Goal: Communication & Community: Answer question/provide support

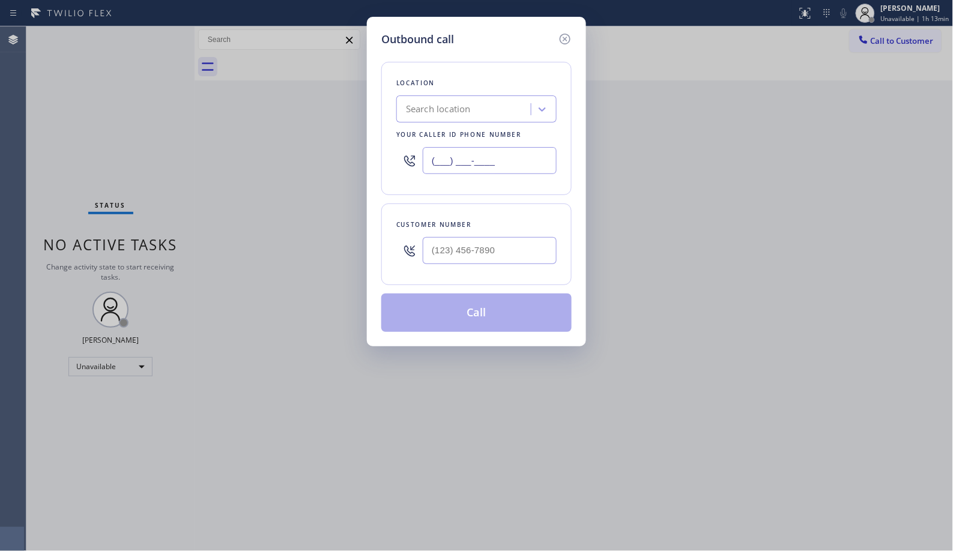
drag, startPoint x: 481, startPoint y: 162, endPoint x: 315, endPoint y: 46, distance: 202.7
click at [353, 106] on div "Outbound call Location Search location Your caller id phone number (___) ___-__…" at bounding box center [476, 275] width 953 height 551
paste input "855) 999-4417"
type input "[PHONE_NUMBER]"
click at [486, 248] on input "(___) ___-____" at bounding box center [490, 250] width 134 height 27
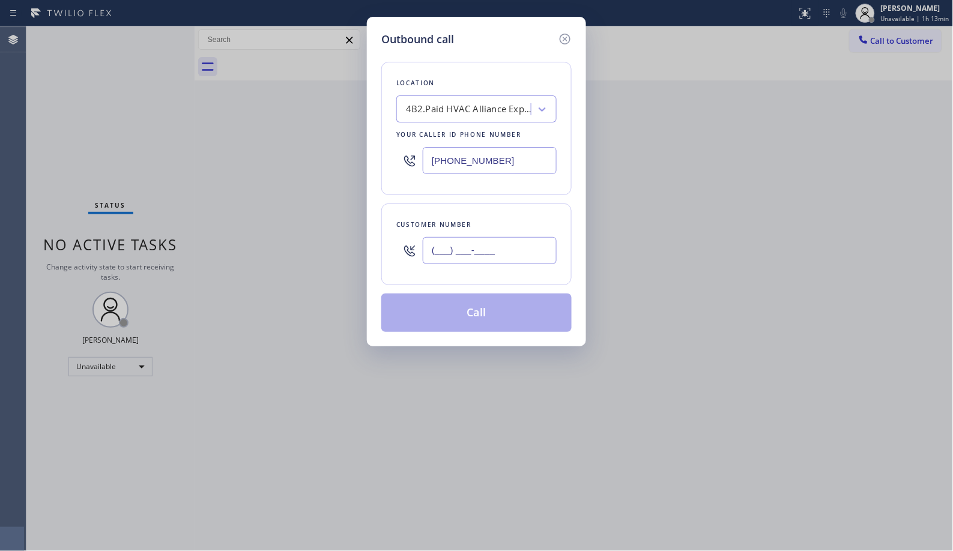
paste input "503) 544-8684"
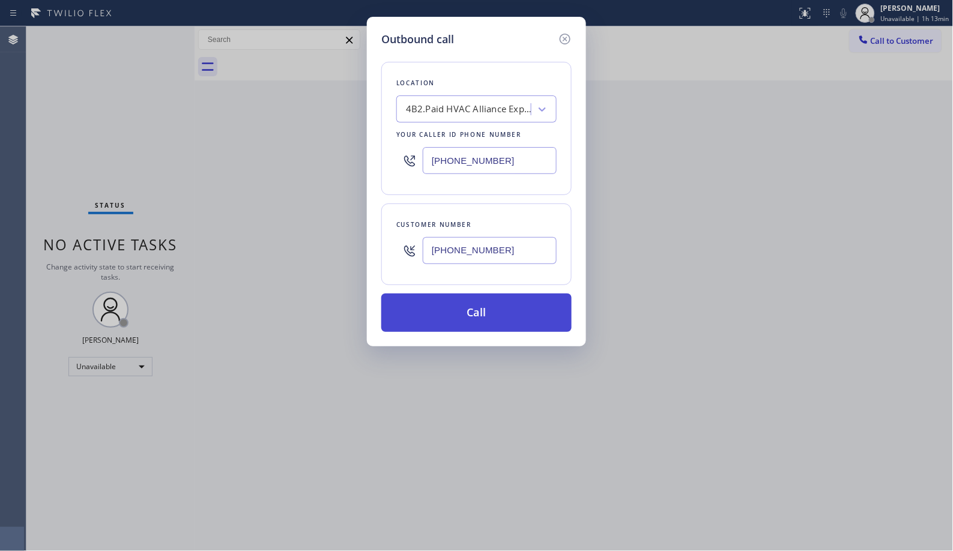
type input "[PHONE_NUMBER]"
drag, startPoint x: 483, startPoint y: 311, endPoint x: 494, endPoint y: 286, distance: 27.1
click at [483, 310] on button "Call" at bounding box center [476, 313] width 190 height 38
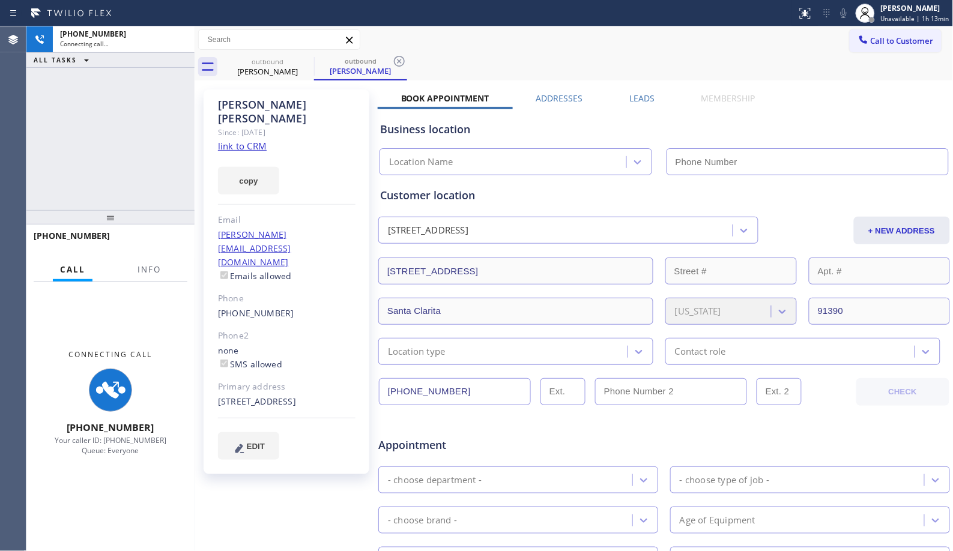
click at [152, 279] on div at bounding box center [149, 280] width 38 height 2
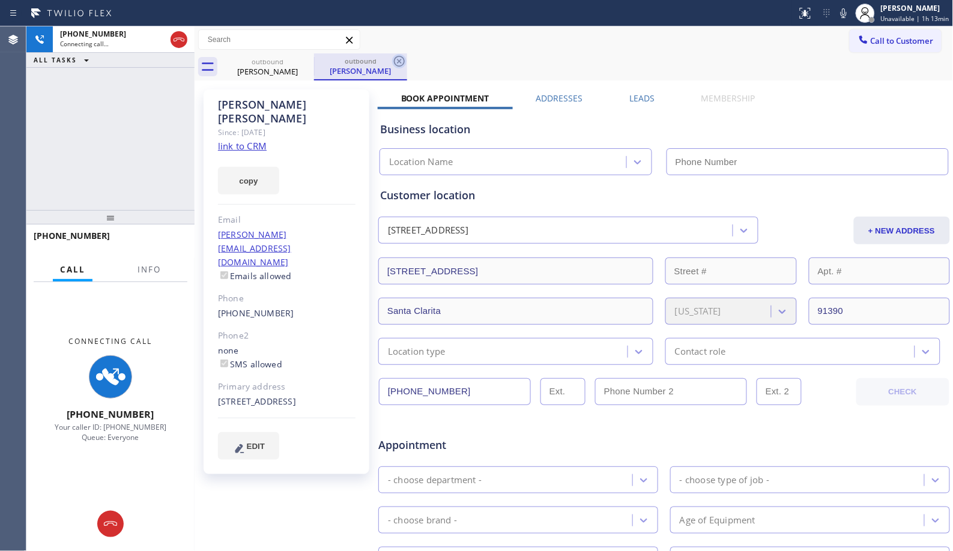
click at [398, 64] on icon at bounding box center [399, 61] width 14 height 14
type input "[PHONE_NUMBER]"
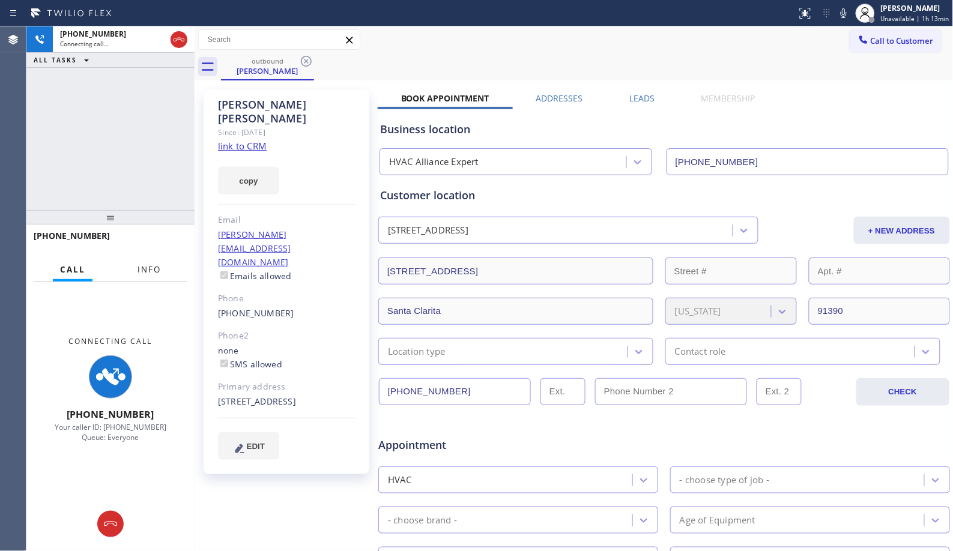
click at [151, 269] on span "Info" at bounding box center [149, 269] width 23 height 11
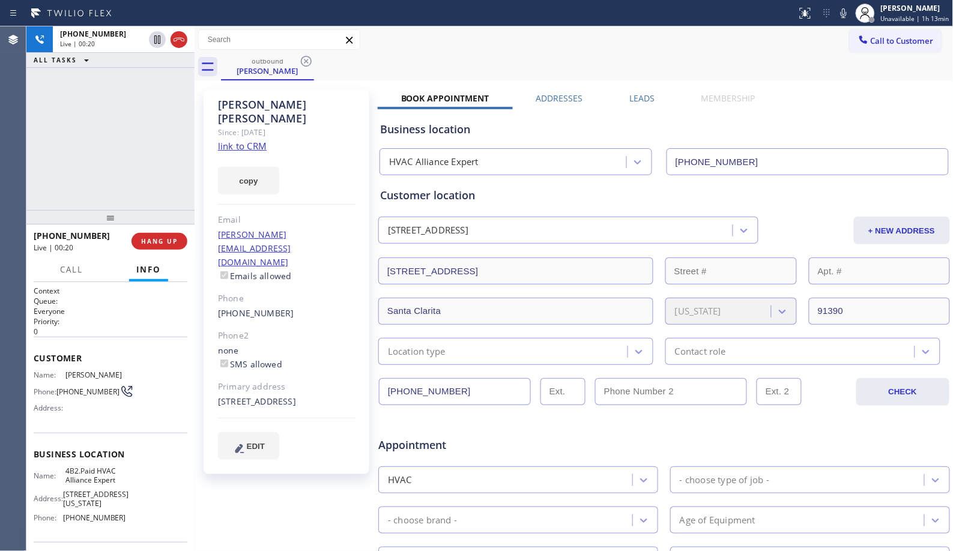
click at [840, 22] on div "Status report No issues detected If you experience an issue, please download th…" at bounding box center [872, 13] width 161 height 26
click at [845, 16] on icon at bounding box center [844, 13] width 14 height 14
click at [166, 239] on span "HANG UP" at bounding box center [159, 241] width 37 height 8
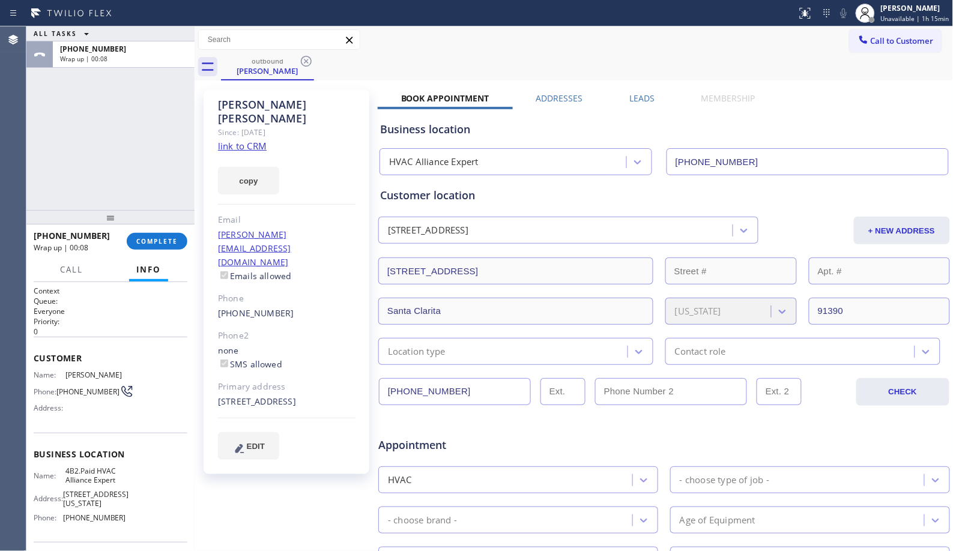
click at [112, 202] on div "ALL TASKS ALL TASKS ACTIVE TASKS TASKS IN WRAP UP [PHONE_NUMBER] Wrap up | 00:08" at bounding box center [110, 118] width 168 height 184
click at [165, 243] on span "COMPLETE" at bounding box center [156, 241] width 41 height 8
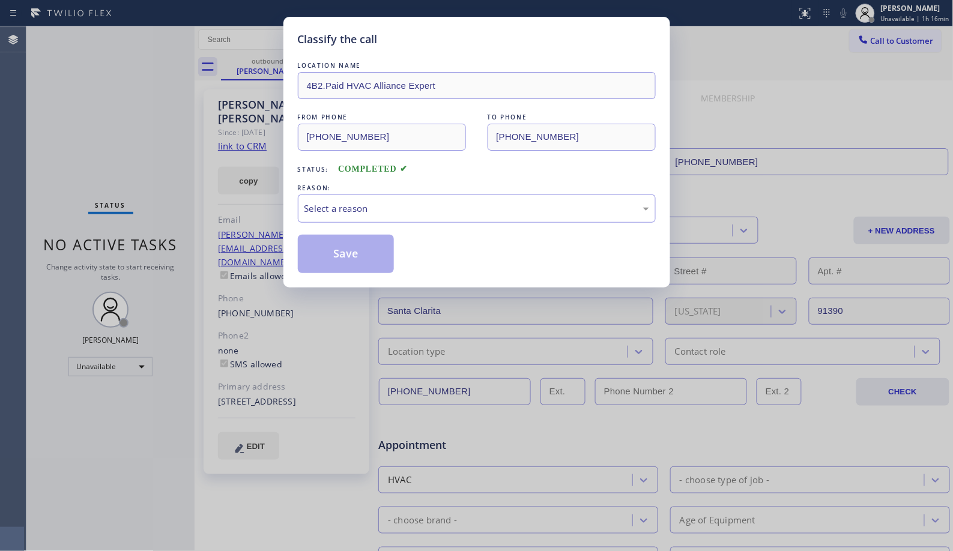
click at [76, 178] on div "Classify the call LOCATION NAME 4B2.Paid HVAC Alliance Expert FROM PHONE [PHONE…" at bounding box center [476, 275] width 953 height 551
click at [381, 204] on div "Select a reason" at bounding box center [476, 209] width 345 height 14
click at [371, 255] on button "Save" at bounding box center [346, 254] width 97 height 38
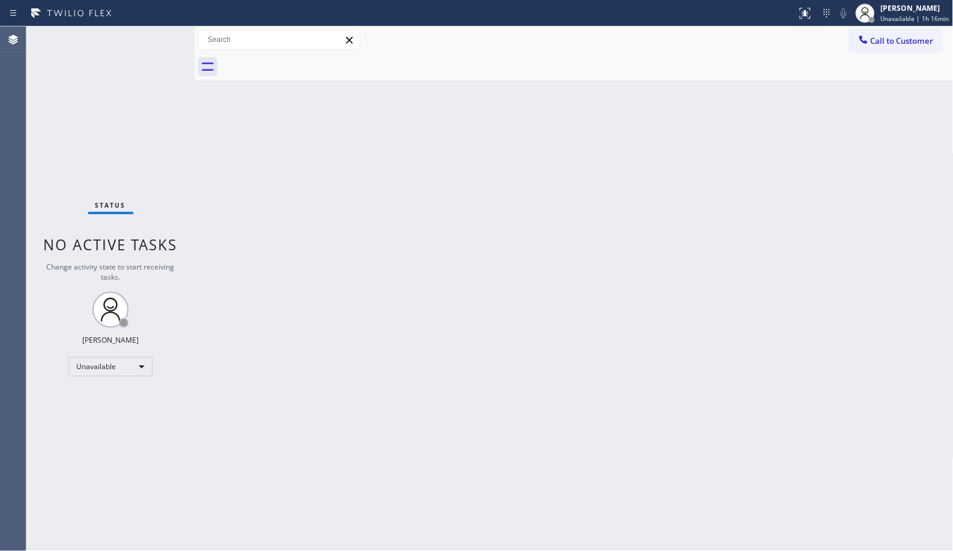
drag, startPoint x: 452, startPoint y: 253, endPoint x: 450, endPoint y: 201, distance: 52.9
click at [452, 253] on div "Back to Dashboard Change Sender ID Customers Technicians Select a contact Outbo…" at bounding box center [574, 288] width 759 height 525
drag, startPoint x: 885, startPoint y: 43, endPoint x: 380, endPoint y: 88, distance: 506.5
click at [883, 43] on span "Call to Customer" at bounding box center [902, 40] width 63 height 11
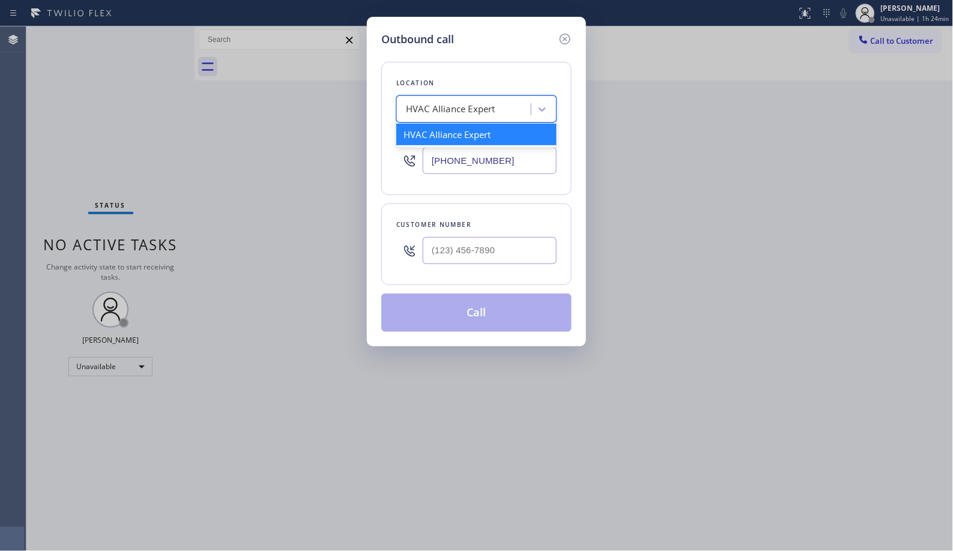
click at [446, 107] on div "HVAC Alliance Expert" at bounding box center [450, 110] width 89 height 14
paste input "San Diego Best Heating and AC Pros"
type input "San Diego Best Heating and AC Pros"
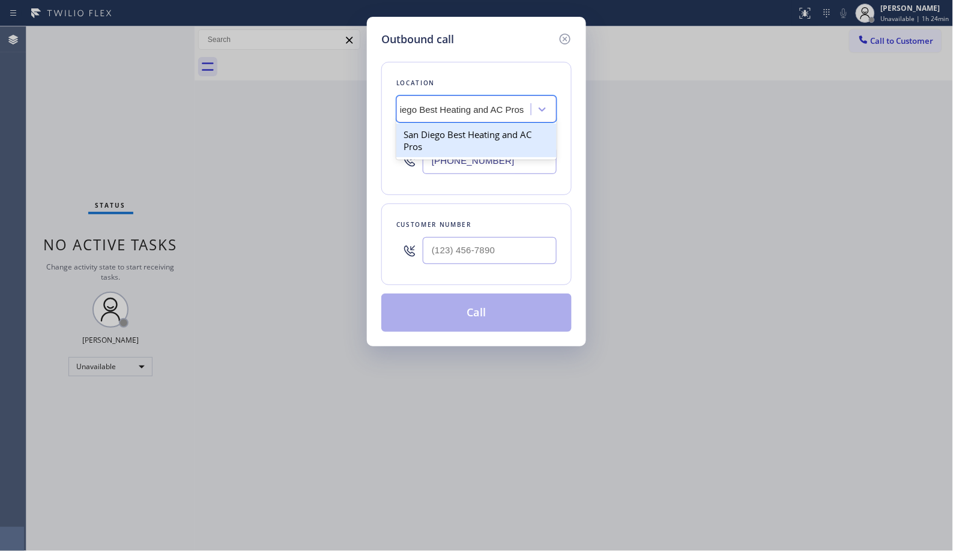
click at [444, 144] on div "San Diego Best Heating and AC Pros" at bounding box center [476, 141] width 160 height 34
type input "[PHONE_NUMBER]"
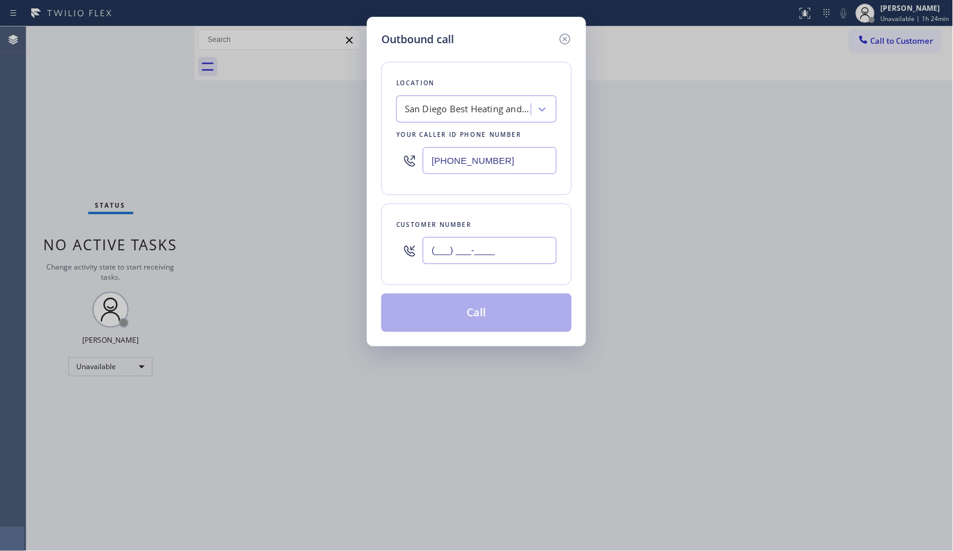
drag, startPoint x: 508, startPoint y: 250, endPoint x: 338, endPoint y: 226, distance: 171.6
click at [342, 232] on div "Outbound call Location [GEOGRAPHIC_DATA] Best Heating and AC Pros Your caller i…" at bounding box center [476, 275] width 953 height 551
paste input "832) 423-6593"
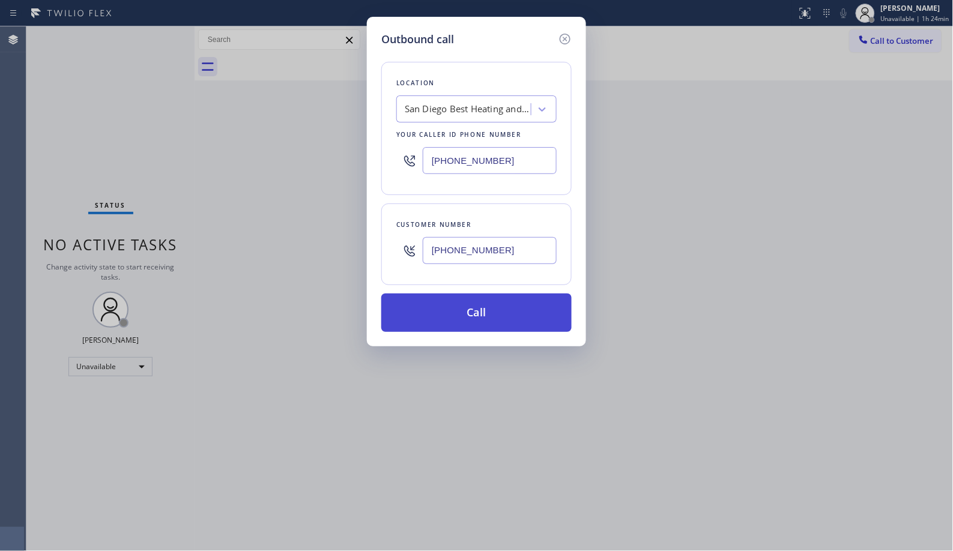
type input "[PHONE_NUMBER]"
click at [503, 321] on button "Call" at bounding box center [476, 313] width 190 height 38
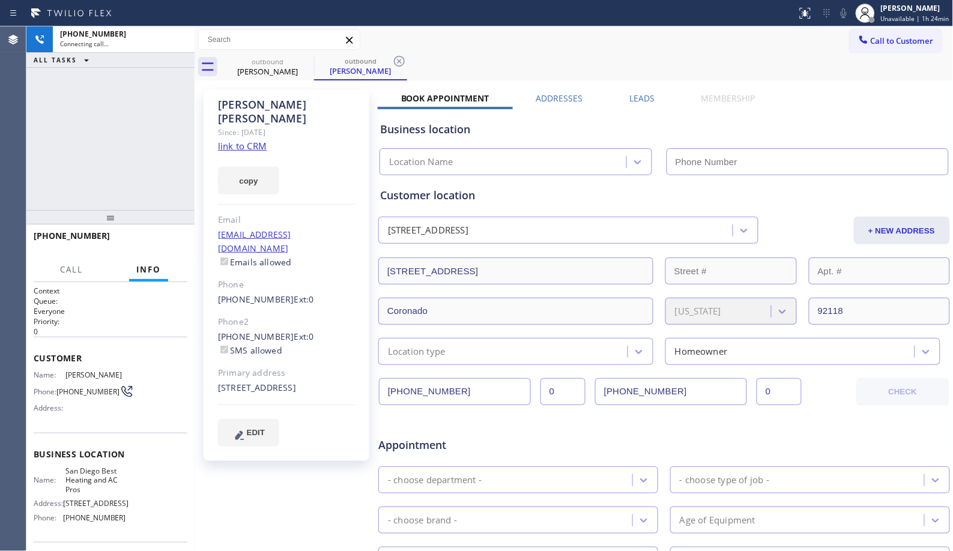
type input "[PHONE_NUMBER]"
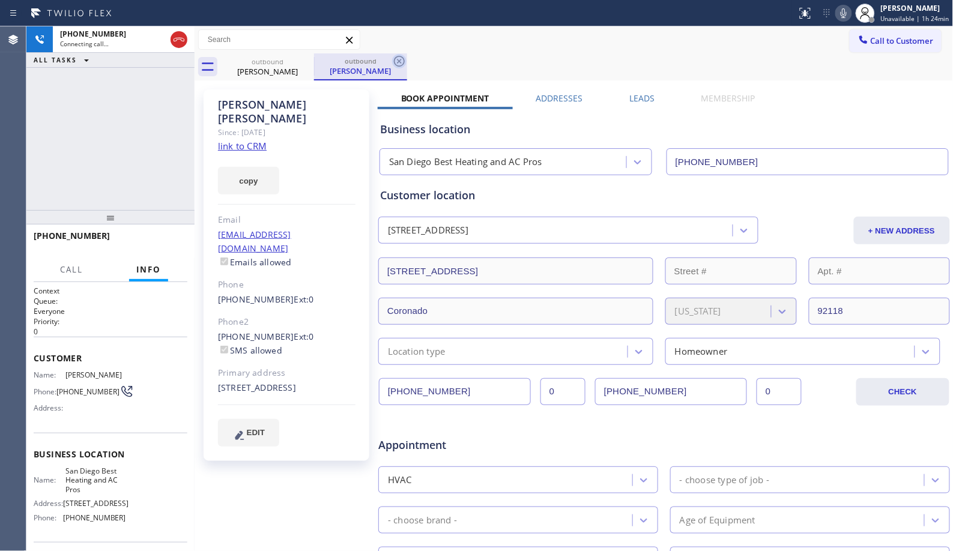
click at [401, 61] on icon at bounding box center [399, 61] width 14 height 14
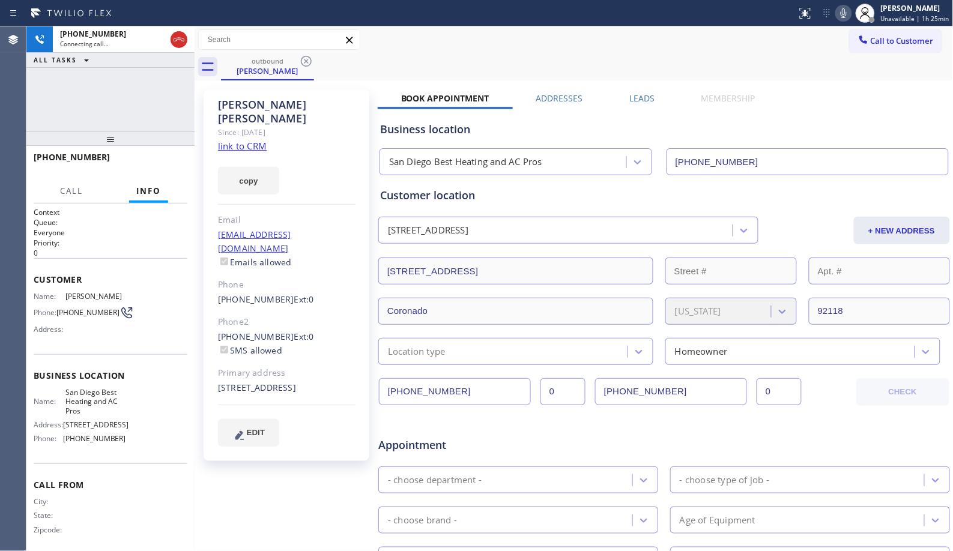
drag, startPoint x: 119, startPoint y: 222, endPoint x: 139, endPoint y: 58, distance: 165.2
click at [139, 58] on div "[PHONE_NUMBER] Connecting call… ALL TASKS ALL TASKS ACTIVE TASKS TASKS IN WRAP …" at bounding box center [110, 288] width 168 height 525
click at [844, 14] on icon at bounding box center [844, 13] width 14 height 14
click at [557, 60] on div "outbound [PERSON_NAME]" at bounding box center [587, 66] width 733 height 27
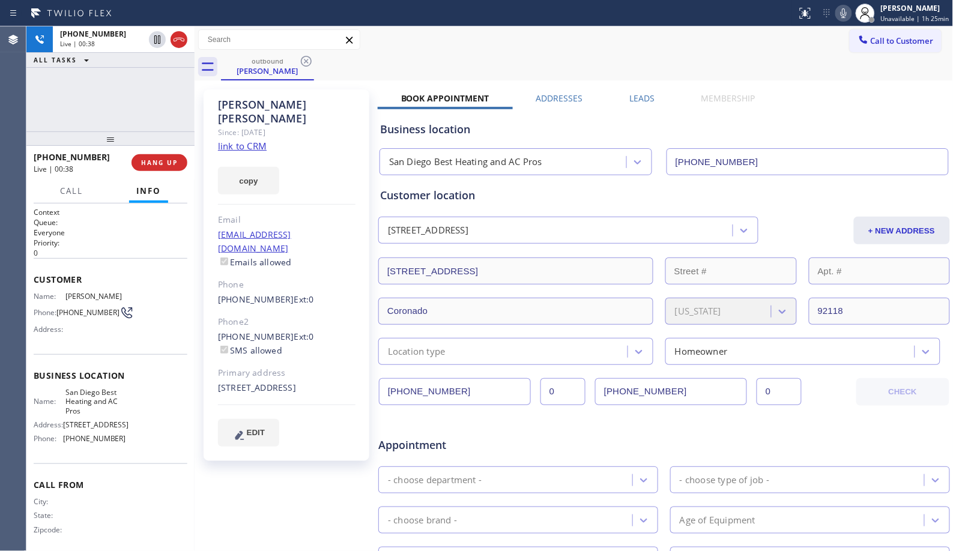
click at [181, 100] on div "[PHONE_NUMBER] Live | 00:38 ALL TASKS ALL TASKS ACTIVE TASKS TASKS IN WRAP UP" at bounding box center [110, 78] width 168 height 105
click at [160, 165] on span "HANG UP" at bounding box center [159, 163] width 37 height 8
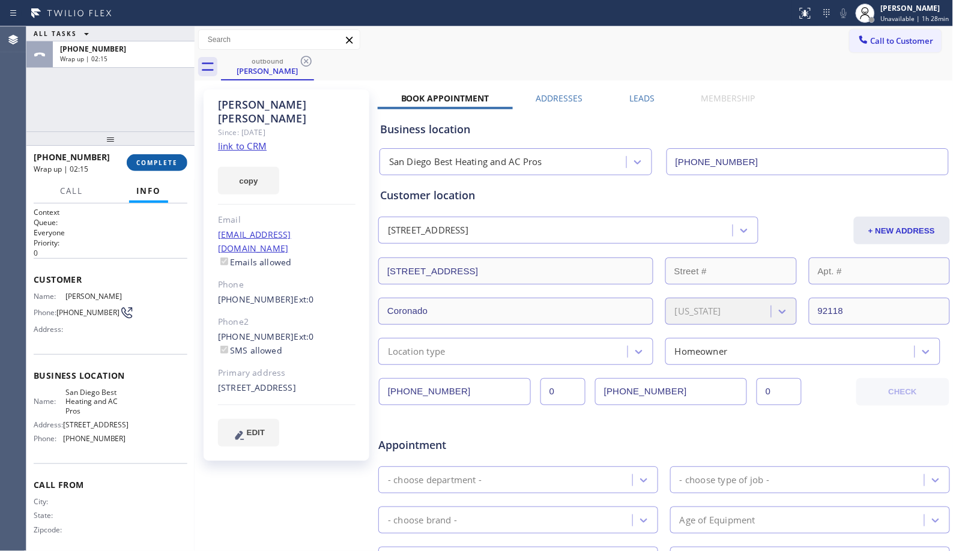
click at [148, 159] on span "COMPLETE" at bounding box center [156, 163] width 41 height 8
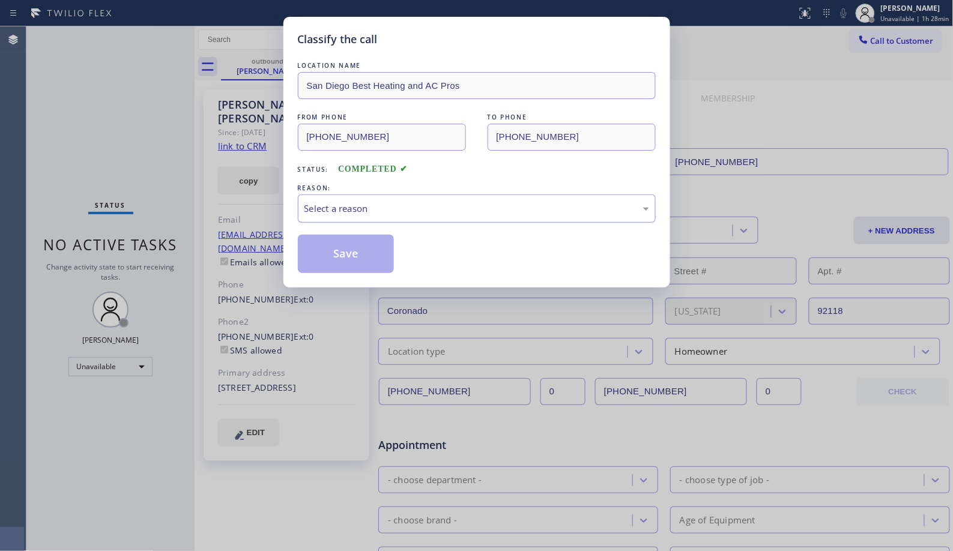
click at [402, 211] on div "Select a reason" at bounding box center [476, 209] width 345 height 14
click at [374, 251] on button "Save" at bounding box center [346, 254] width 97 height 38
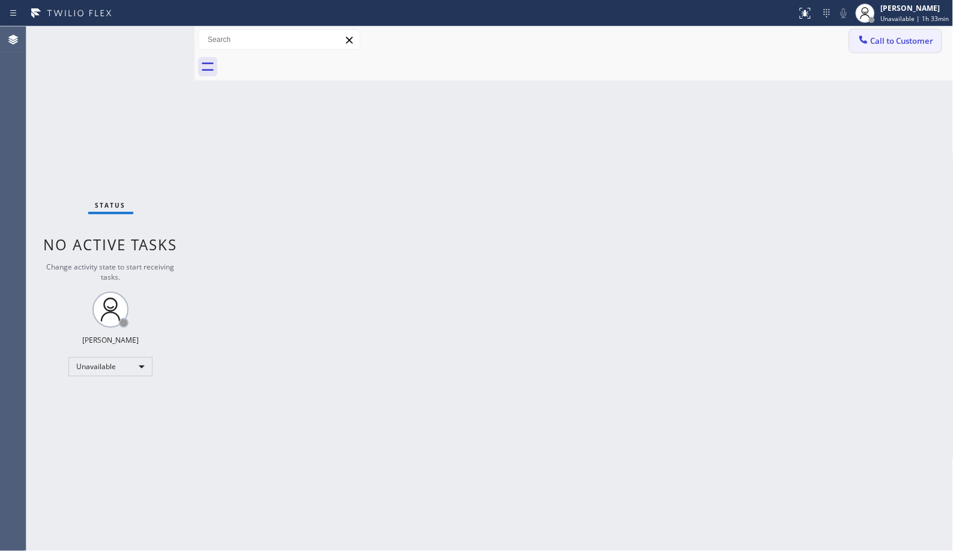
click at [903, 35] on span "Call to Customer" at bounding box center [902, 40] width 63 height 11
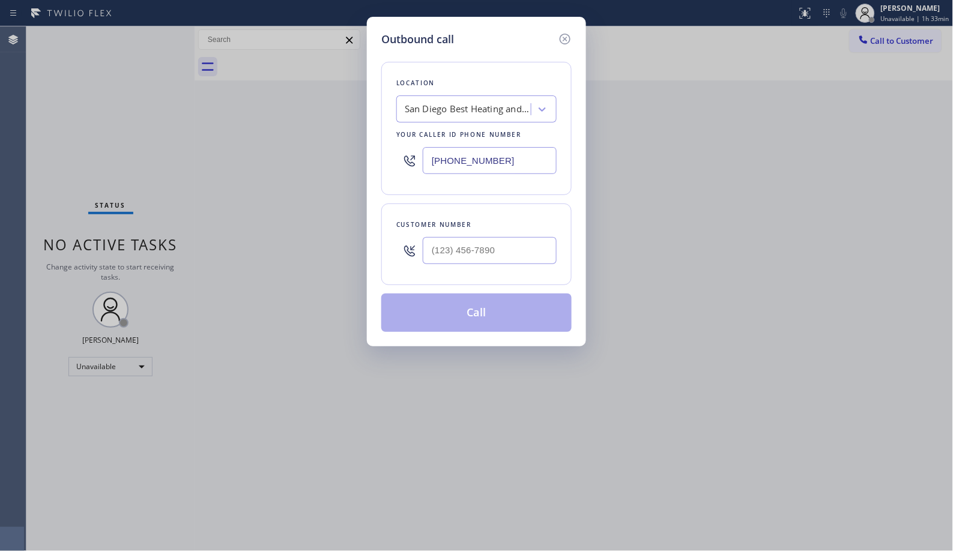
drag, startPoint x: 533, startPoint y: 147, endPoint x: 435, endPoint y: 145, distance: 97.9
click at [422, 147] on div "[PHONE_NUMBER]" at bounding box center [476, 160] width 160 height 39
drag, startPoint x: 508, startPoint y: 157, endPoint x: 387, endPoint y: 152, distance: 120.8
click at [387, 152] on div "Location [GEOGRAPHIC_DATA] Best Heating and AC Pros Your caller id phone number…" at bounding box center [476, 128] width 190 height 133
paste input "310) 935-406"
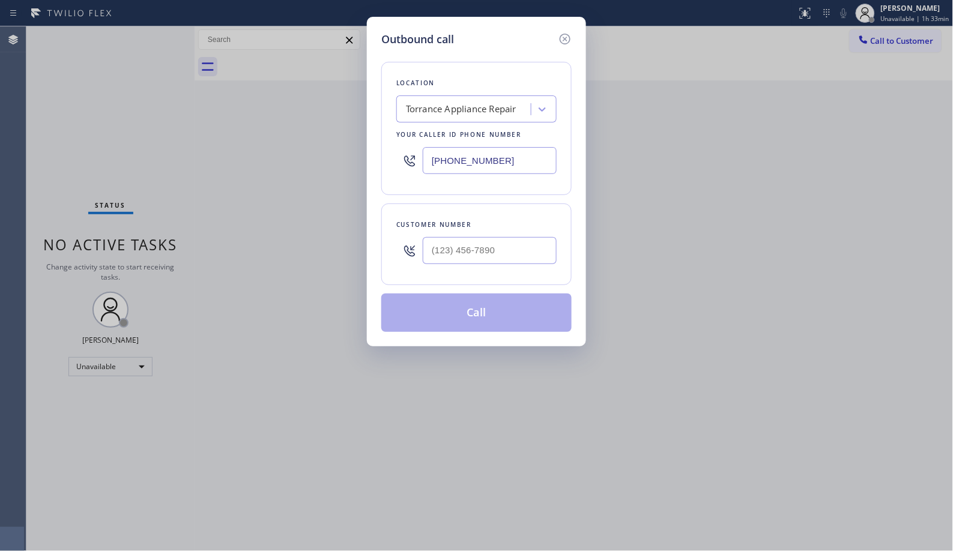
type input "[PHONE_NUMBER]"
drag, startPoint x: 509, startPoint y: 240, endPoint x: 363, endPoint y: 208, distance: 149.5
click at [413, 239] on div "(___) ___-____" at bounding box center [476, 250] width 160 height 39
paste input "424) 469-7612"
type input "[PHONE_NUMBER]"
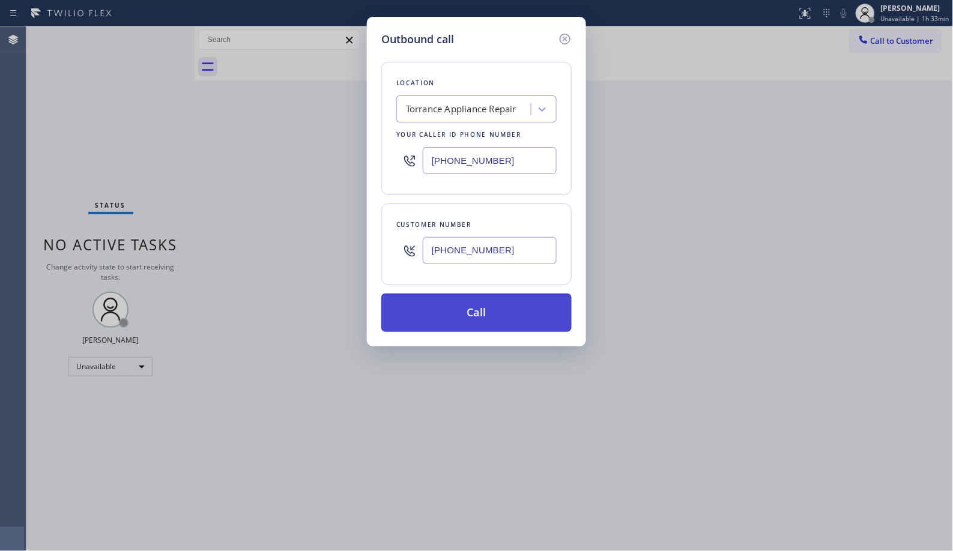
click at [491, 325] on button "Call" at bounding box center [476, 313] width 190 height 38
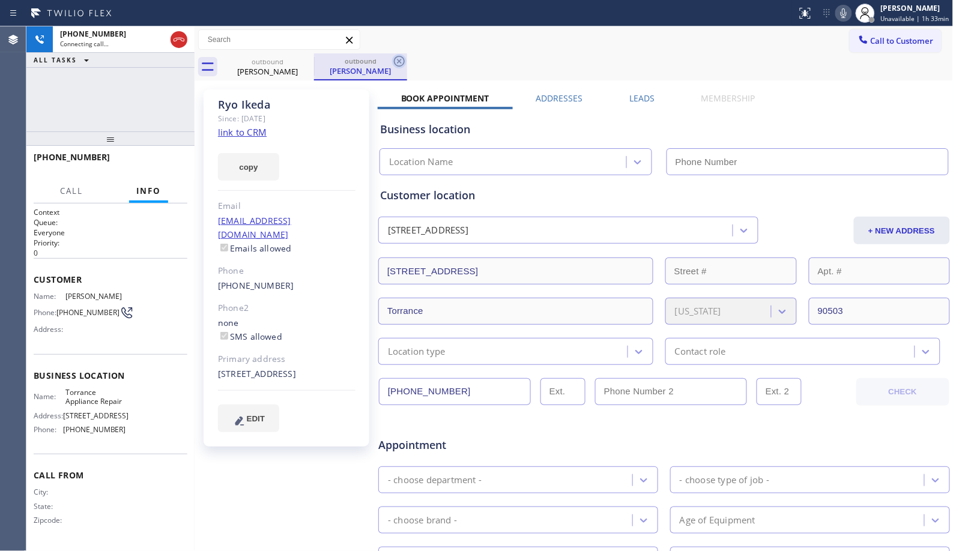
click at [404, 62] on icon at bounding box center [399, 61] width 11 height 11
type input "[PHONE_NUMBER]"
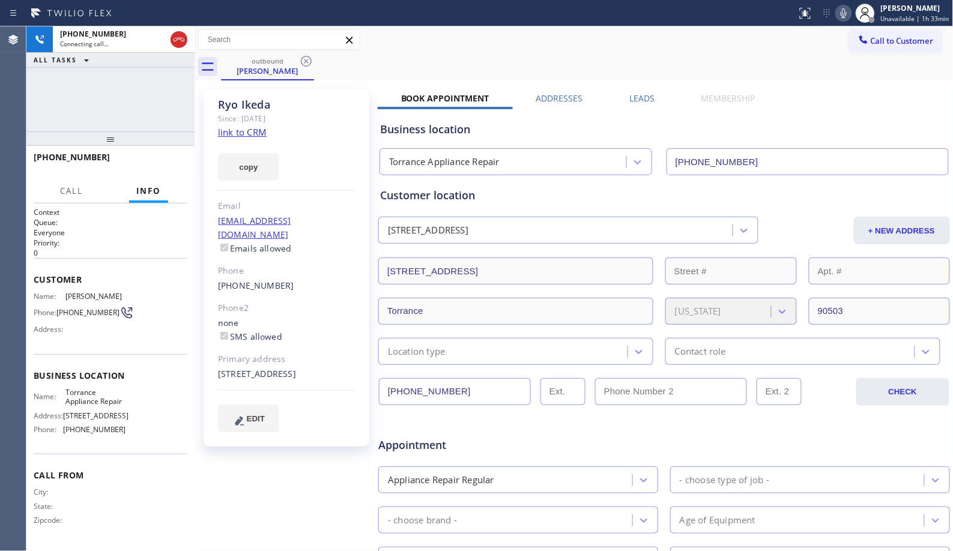
drag, startPoint x: 111, startPoint y: 141, endPoint x: 125, endPoint y: 121, distance: 25.0
click at [125, 121] on div "[PHONE_NUMBER] Connecting call… ALL TASKS ALL TASKS ACTIVE TASKS TASKS IN WRAP …" at bounding box center [110, 288] width 168 height 525
click at [162, 160] on span "HANG UP" at bounding box center [159, 163] width 37 height 8
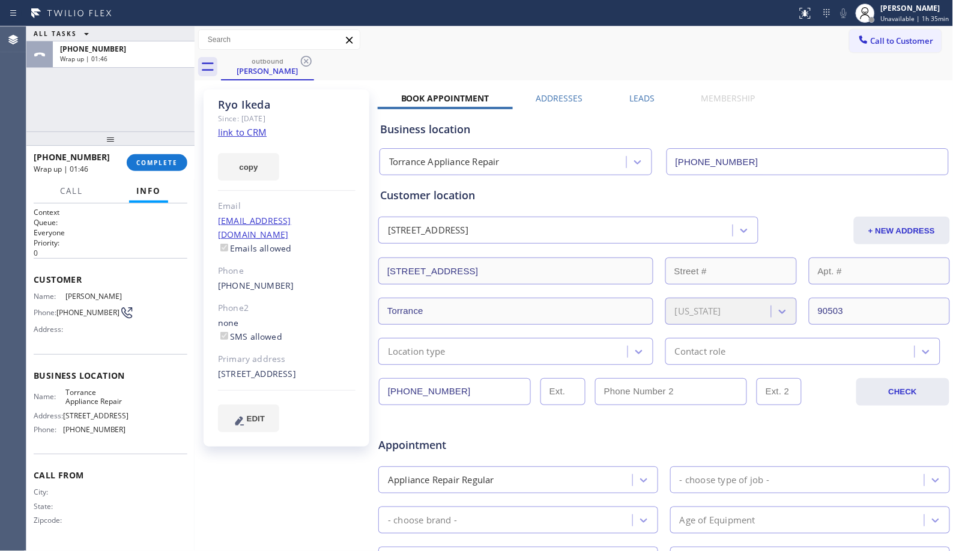
click at [469, 54] on div "outbound [PERSON_NAME]" at bounding box center [587, 66] width 733 height 27
click at [159, 162] on span "COMPLETE" at bounding box center [156, 163] width 41 height 8
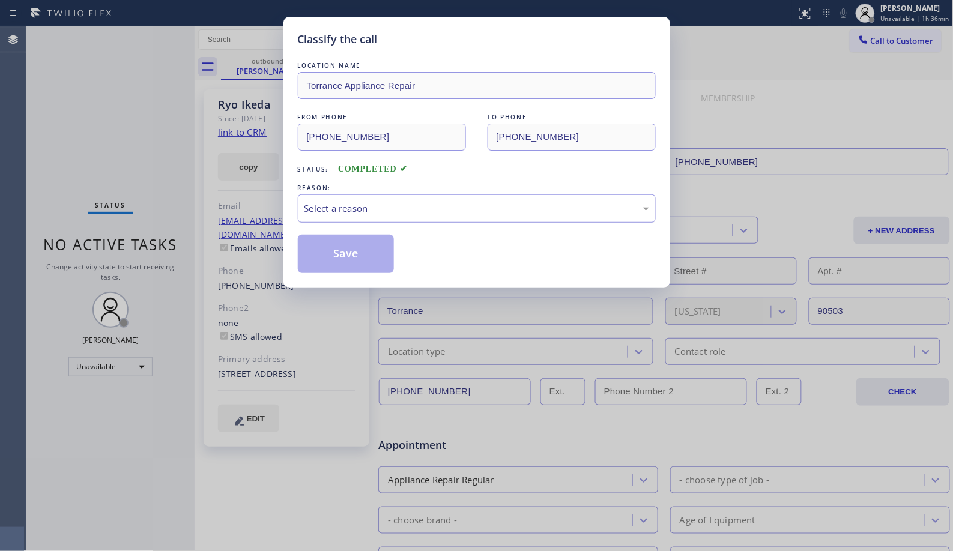
click at [456, 214] on div "Select a reason" at bounding box center [476, 209] width 345 height 14
click at [348, 252] on button "Save" at bounding box center [346, 254] width 97 height 38
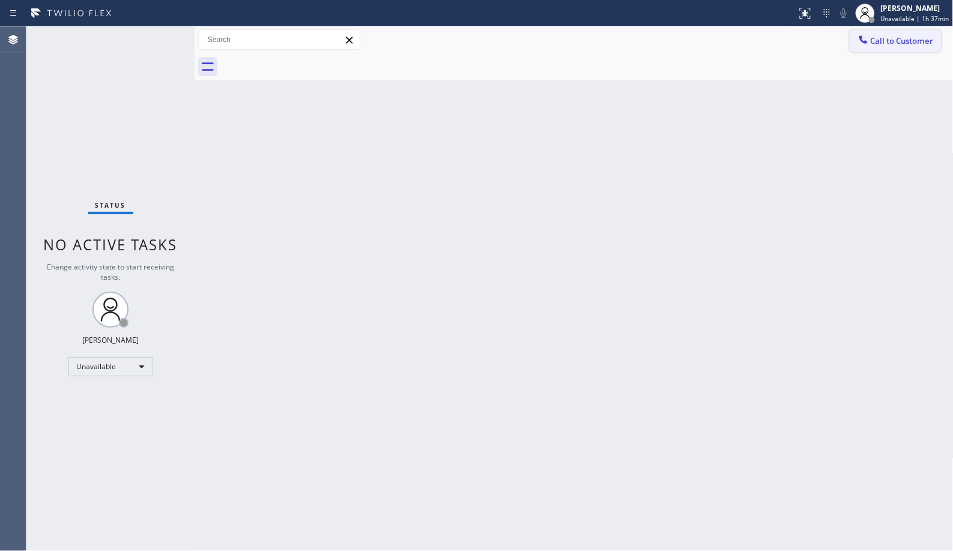
click at [918, 44] on span "Call to Customer" at bounding box center [902, 40] width 63 height 11
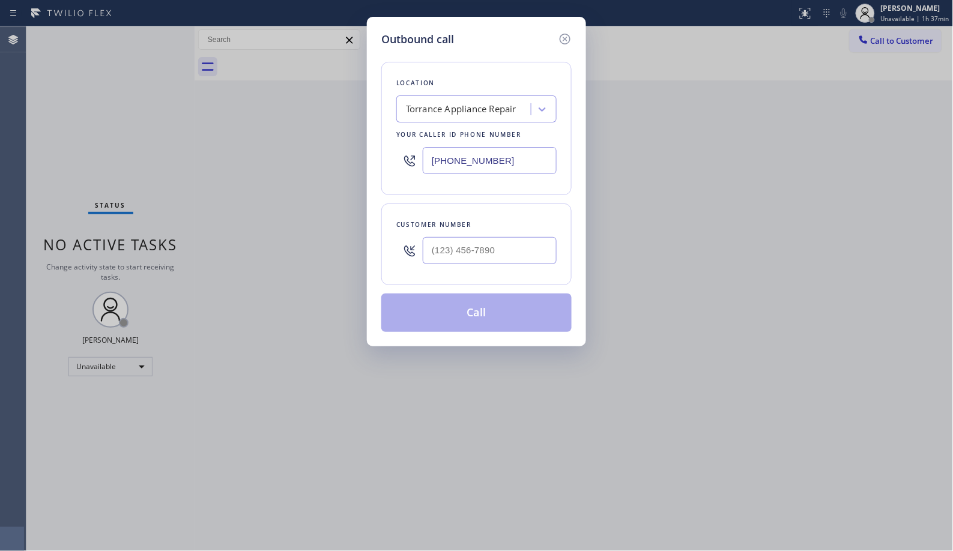
type input "(___) ___-____"
drag, startPoint x: 527, startPoint y: 241, endPoint x: 363, endPoint y: 234, distance: 164.1
click at [366, 244] on div "Outbound call Location Torrance Appliance Repair Your caller id phone number [P…" at bounding box center [476, 275] width 953 height 551
drag, startPoint x: 517, startPoint y: 256, endPoint x: 387, endPoint y: 192, distance: 144.5
click at [399, 244] on div "(___) ___-____" at bounding box center [476, 250] width 160 height 39
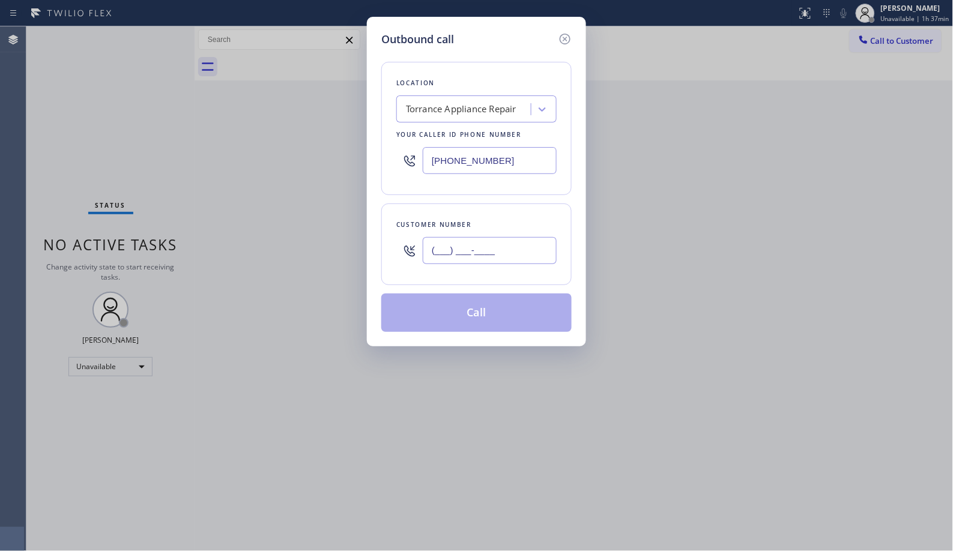
paste input "424) 469-7612"
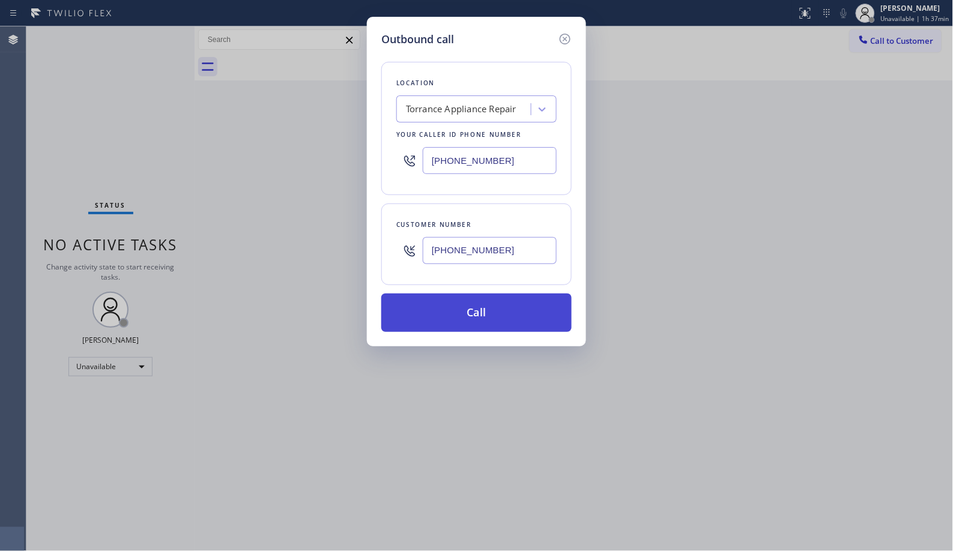
type input "[PHONE_NUMBER]"
click at [508, 315] on button "Call" at bounding box center [476, 313] width 190 height 38
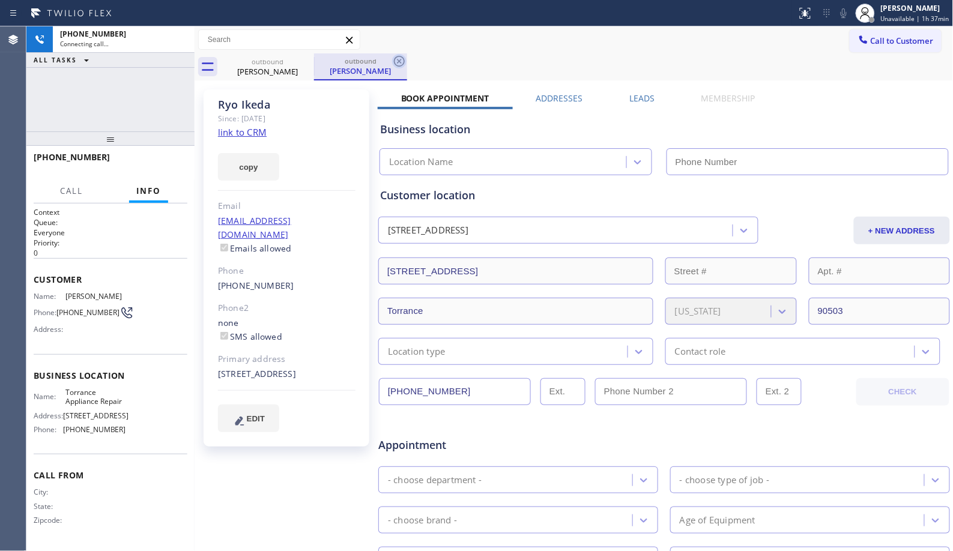
click at [399, 64] on icon at bounding box center [399, 61] width 14 height 14
type input "[PHONE_NUMBER]"
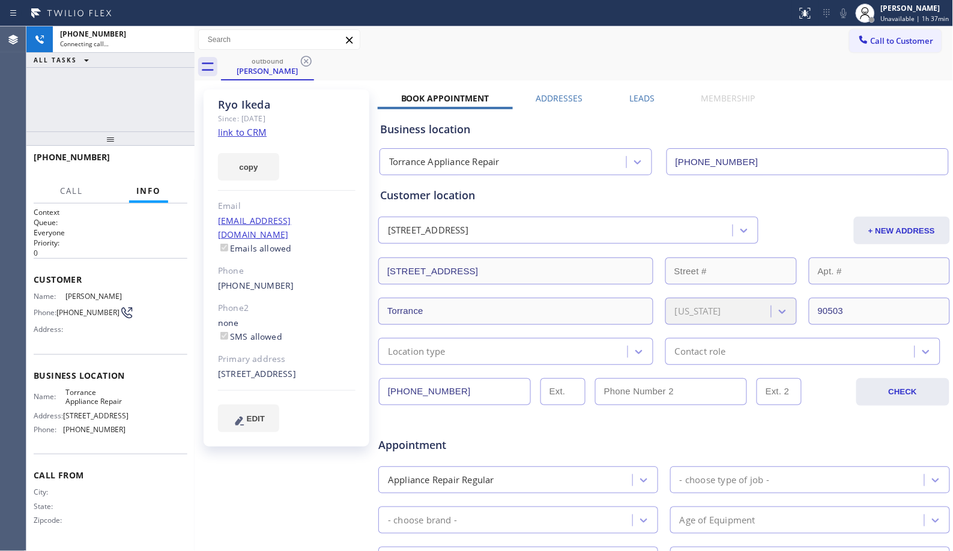
drag, startPoint x: 109, startPoint y: 141, endPoint x: 136, endPoint y: 100, distance: 48.1
click at [136, 100] on div "[PHONE_NUMBER] Connecting call… ALL TASKS ALL TASKS ACTIVE TASKS TASKS IN WRAP …" at bounding box center [110, 288] width 168 height 525
click at [490, 49] on div "Call to Customer Outbound call Location Torrance Appliance Repair Your caller i…" at bounding box center [574, 39] width 759 height 21
drag, startPoint x: 112, startPoint y: 143, endPoint x: 124, endPoint y: 112, distance: 33.5
click at [124, 112] on div "[PHONE_NUMBER] Connecting call… ALL TASKS ALL TASKS ACTIVE TASKS TASKS IN WRAP …" at bounding box center [110, 288] width 168 height 525
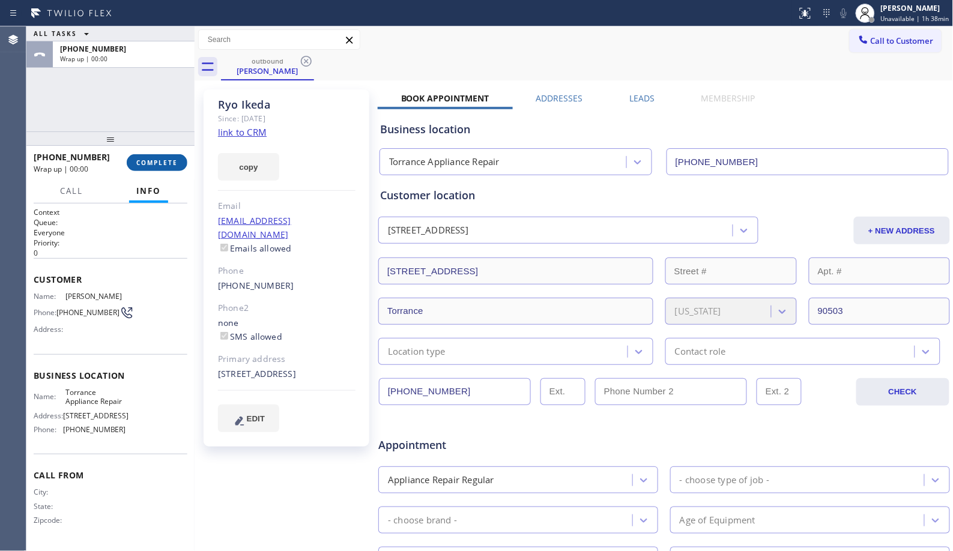
click at [163, 162] on span "COMPLETE" at bounding box center [156, 163] width 41 height 8
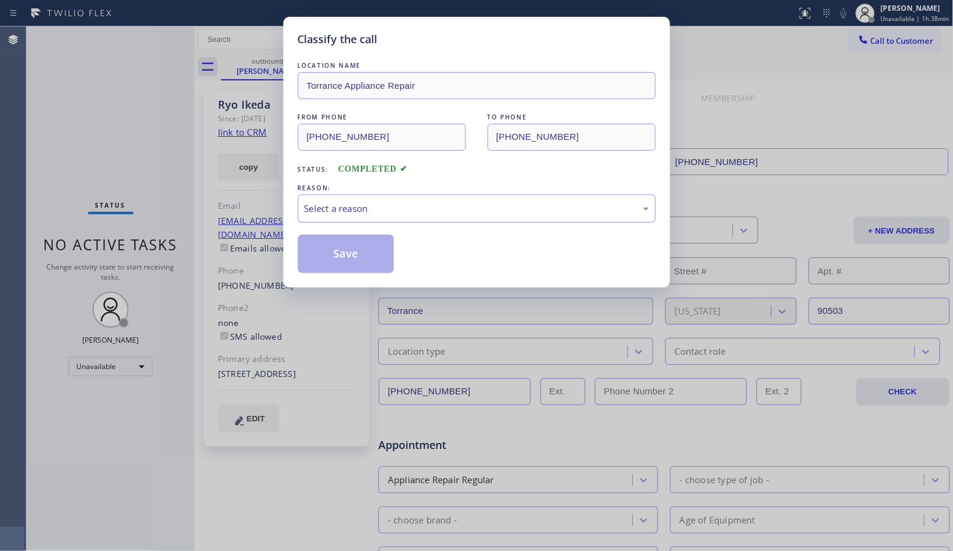
click at [432, 207] on div "Select a reason" at bounding box center [476, 209] width 345 height 14
click at [340, 256] on button "Save" at bounding box center [346, 254] width 97 height 38
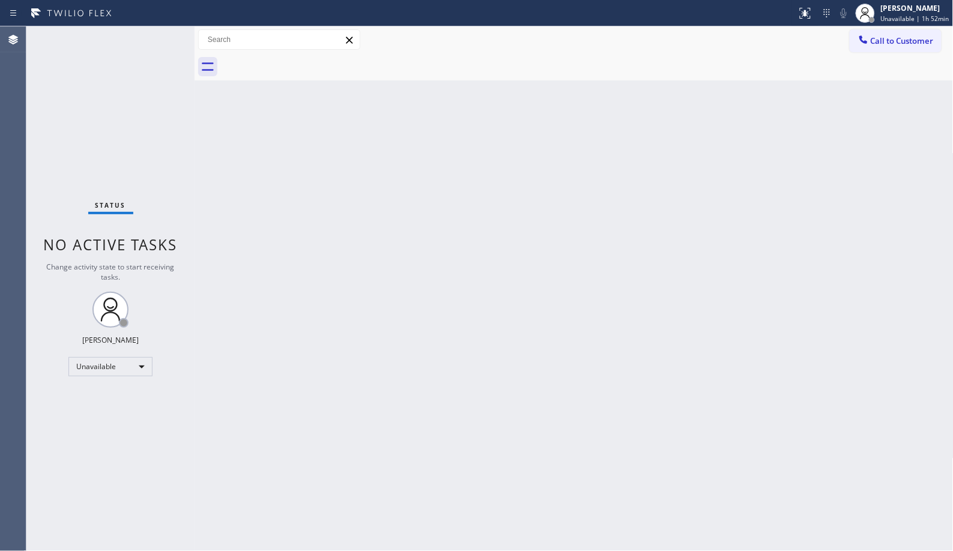
click at [429, 236] on div "Back to Dashboard Change Sender ID Customers Technicians Select a contact Outbo…" at bounding box center [574, 288] width 759 height 525
click at [798, 357] on div "Back to Dashboard Change Sender ID Customers Technicians Select a contact Outbo…" at bounding box center [574, 288] width 759 height 525
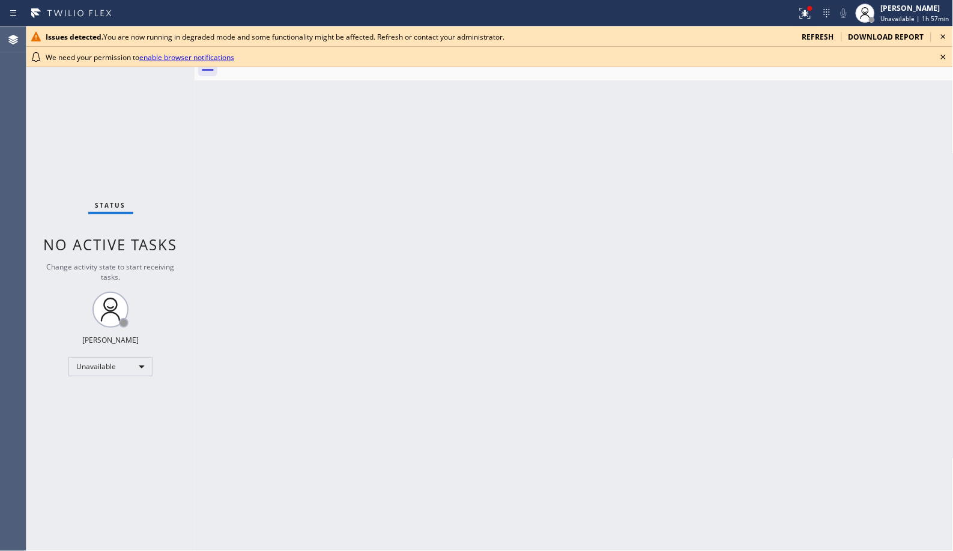
click at [536, 314] on div "Back to Dashboard Change Sender ID Customers Technicians Select a contact Outbo…" at bounding box center [574, 288] width 759 height 525
drag, startPoint x: 939, startPoint y: 55, endPoint x: 940, endPoint y: 49, distance: 6.8
click at [939, 55] on icon at bounding box center [943, 57] width 14 height 14
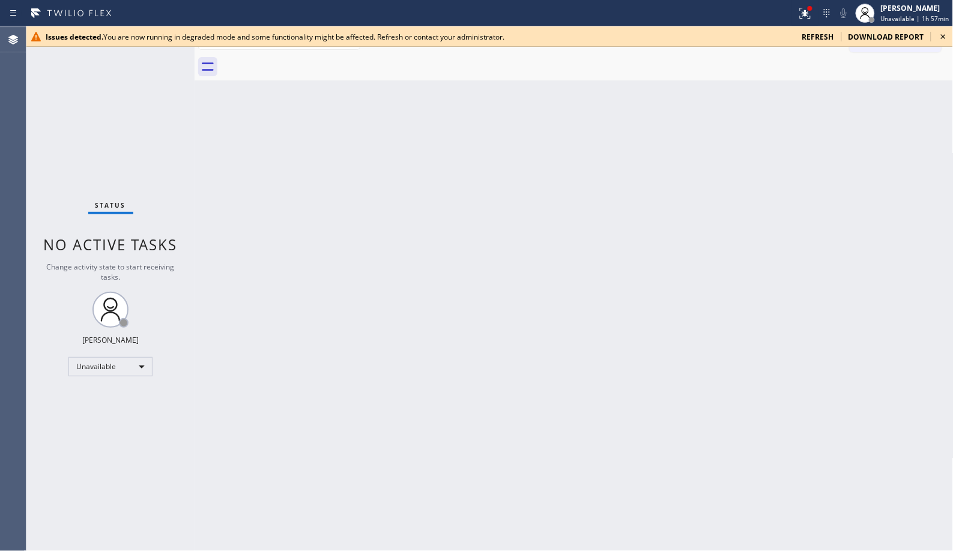
click at [945, 31] on icon at bounding box center [943, 36] width 14 height 14
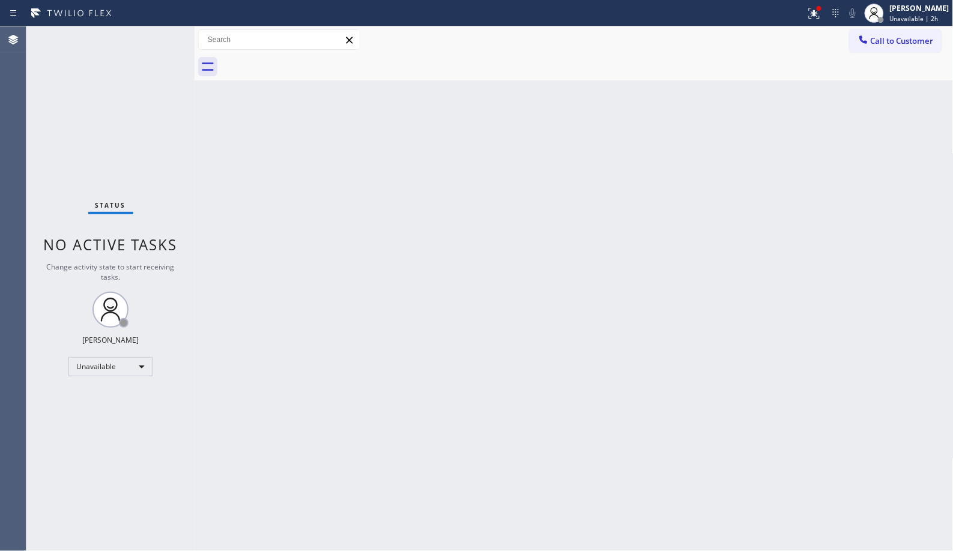
click at [571, 286] on div "Back to Dashboard Change Sender ID Customers Technicians Select a contact Outbo…" at bounding box center [574, 288] width 759 height 525
click at [444, 293] on div "Back to Dashboard Change Sender ID Customers Technicians Select a contact Outbo…" at bounding box center [574, 288] width 759 height 525
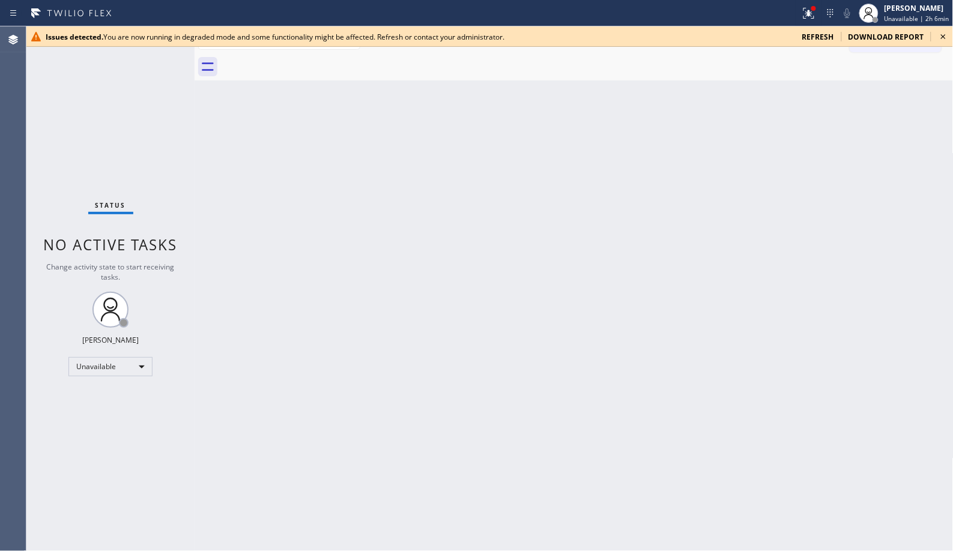
click at [590, 307] on div "Back to Dashboard Change Sender ID Customers Technicians Select a contact Outbo…" at bounding box center [574, 288] width 759 height 525
click at [939, 35] on icon at bounding box center [943, 36] width 14 height 14
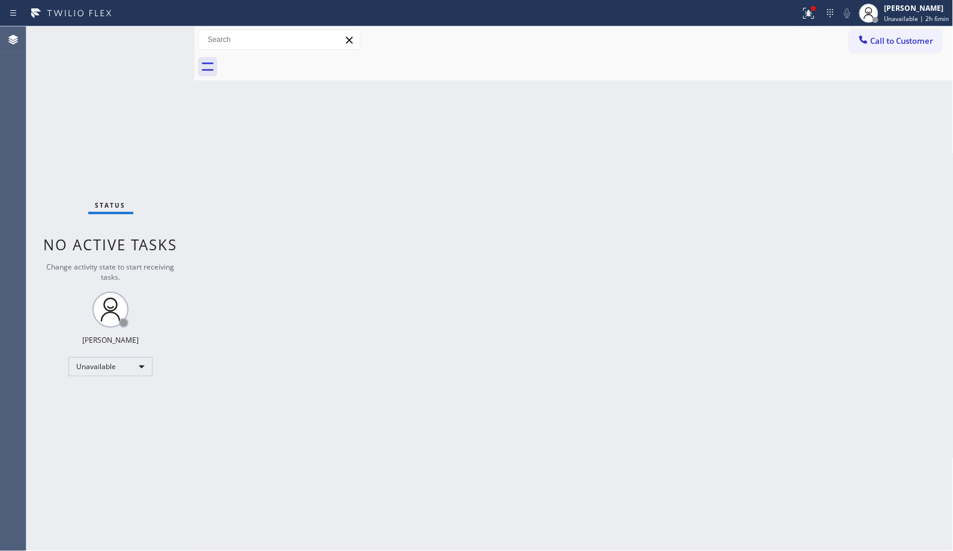
click at [477, 266] on div "Back to Dashboard Change Sender ID Customers Technicians Select a contact Outbo…" at bounding box center [574, 288] width 759 height 525
click at [892, 38] on span "Call to Customer" at bounding box center [902, 40] width 63 height 11
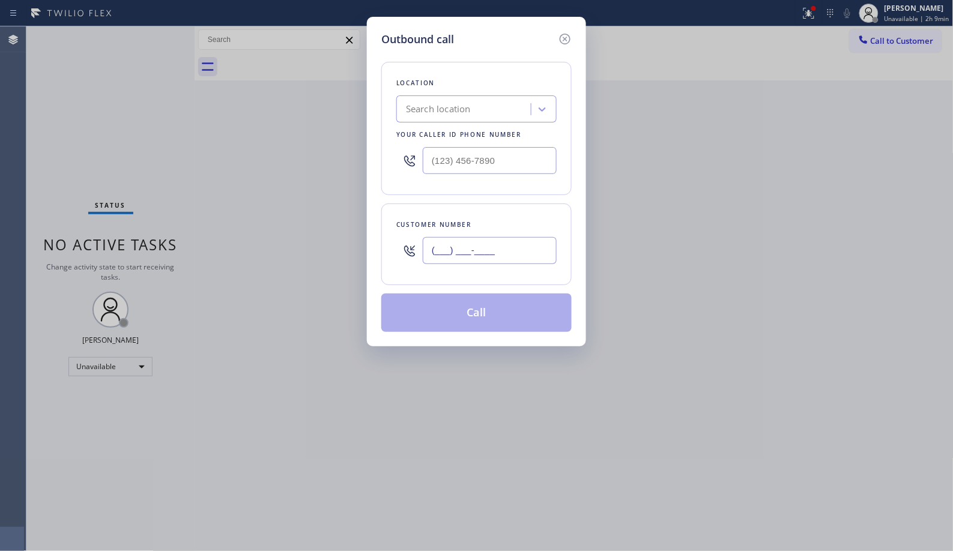
click at [499, 241] on input "(___) ___-____" at bounding box center [490, 250] width 134 height 27
paste input "650) 670-5356"
type input "(650) 670-5356"
paste input "408) 663-5038"
drag, startPoint x: 527, startPoint y: 167, endPoint x: 382, endPoint y: 133, distance: 148.7
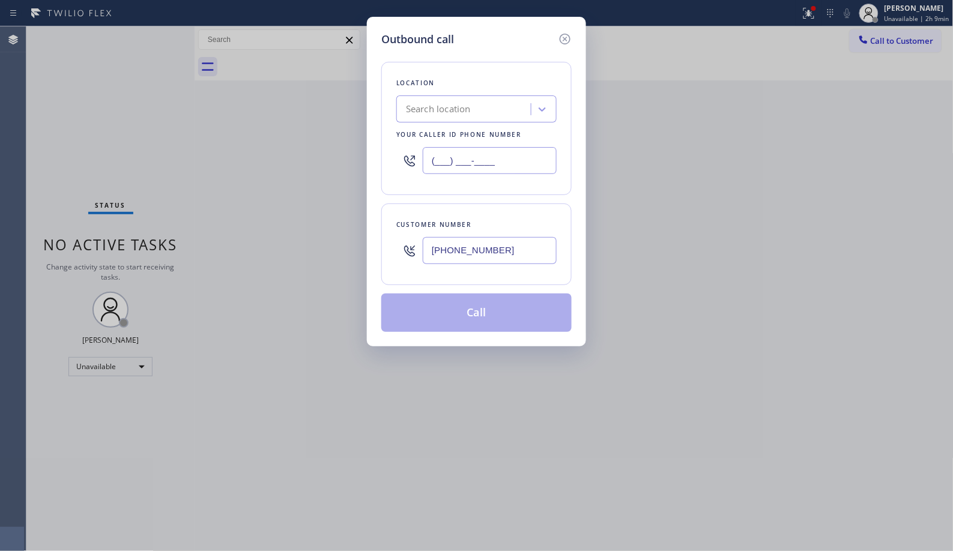
click at [382, 133] on div "Location Search location Your caller id phone number (___) ___-____" at bounding box center [476, 128] width 190 height 133
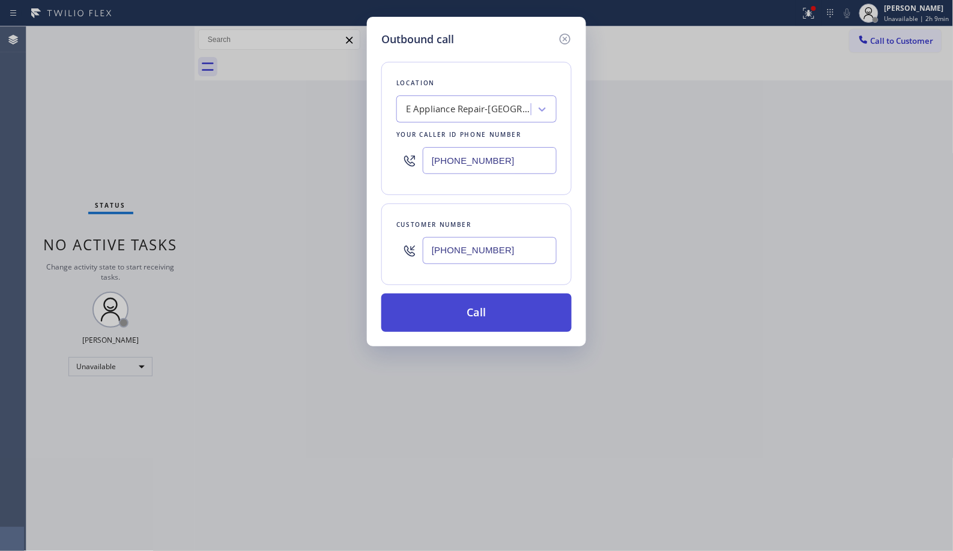
type input "(408) 663-5038"
click at [485, 318] on button "Call" at bounding box center [476, 313] width 190 height 38
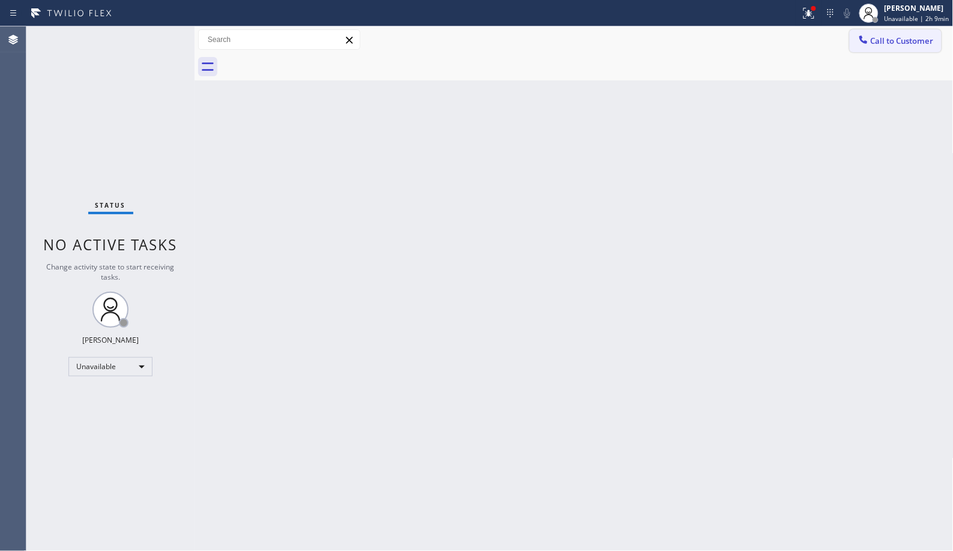
click at [885, 44] on span "Call to Customer" at bounding box center [902, 40] width 63 height 11
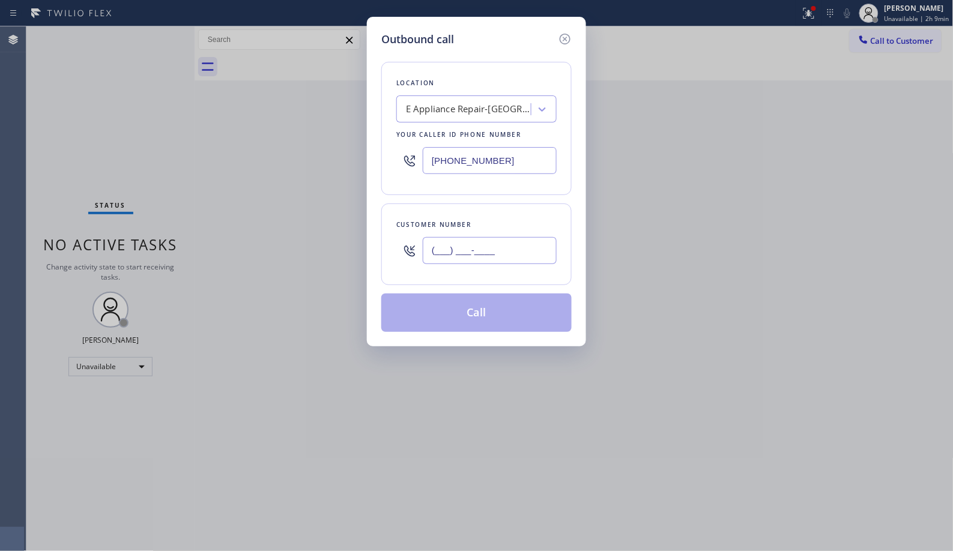
drag, startPoint x: 514, startPoint y: 250, endPoint x: 387, endPoint y: 226, distance: 128.9
click at [397, 235] on div "(___) ___-____" at bounding box center [476, 250] width 160 height 39
paste input "650) 670-5356"
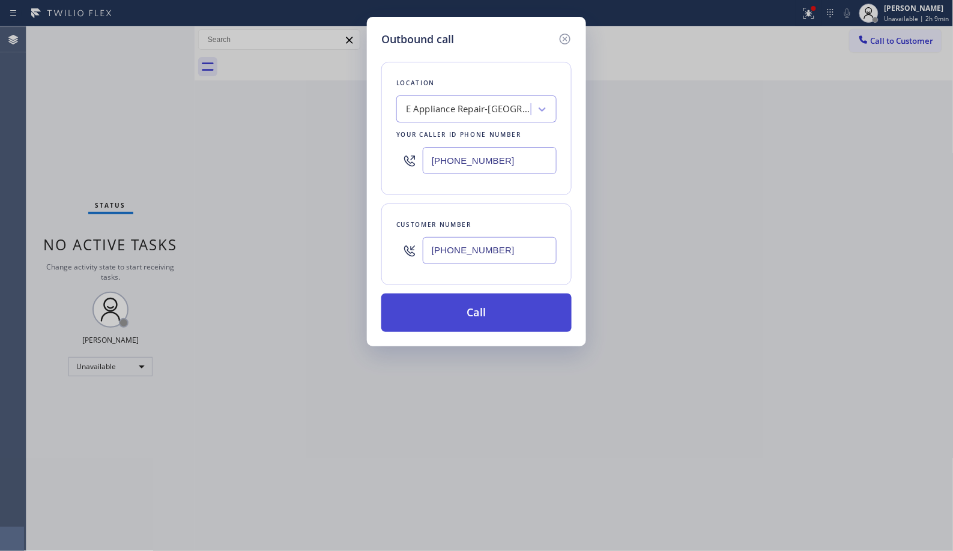
click at [503, 321] on button "Call" at bounding box center [476, 313] width 190 height 38
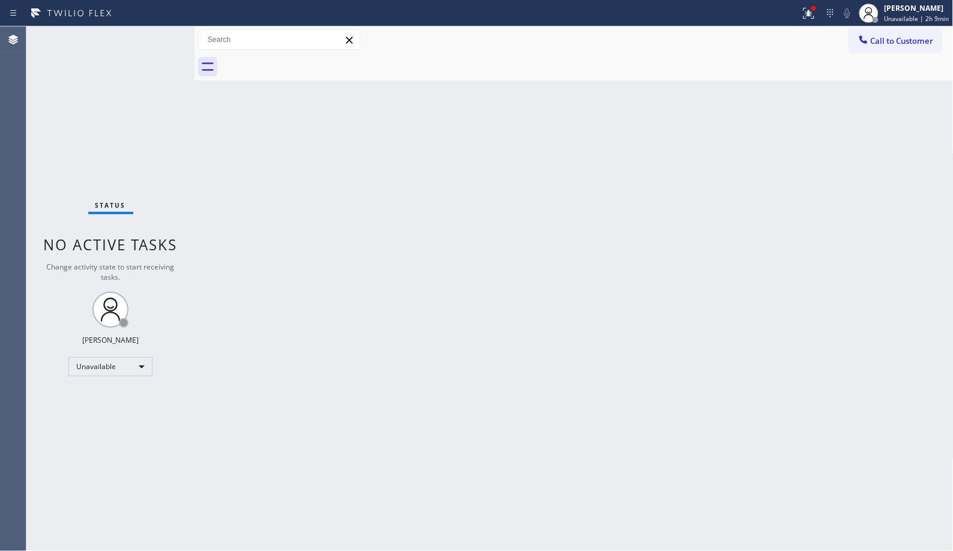
click at [399, 211] on div "Back to Dashboard Change Sender ID Customers Technicians Select a contact Outbo…" at bounding box center [574, 288] width 759 height 525
click at [614, 338] on div "Back to Dashboard Change Sender ID Customers Technicians Select a contact Outbo…" at bounding box center [574, 288] width 759 height 525
click at [906, 46] on span "Call to Customer" at bounding box center [902, 40] width 63 height 11
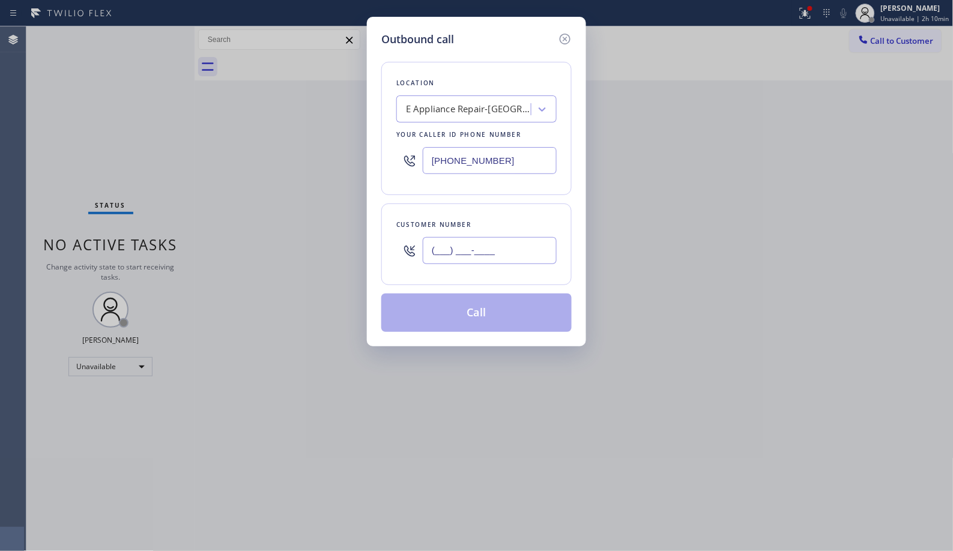
click at [515, 256] on input "(___) ___-____" at bounding box center [490, 250] width 134 height 27
paste input "text"
type input "(___) ___-____"
drag, startPoint x: 490, startPoint y: 249, endPoint x: 375, endPoint y: 203, distance: 124.2
click at [391, 240] on div "Customer number (___) ___-____" at bounding box center [476, 245] width 190 height 82
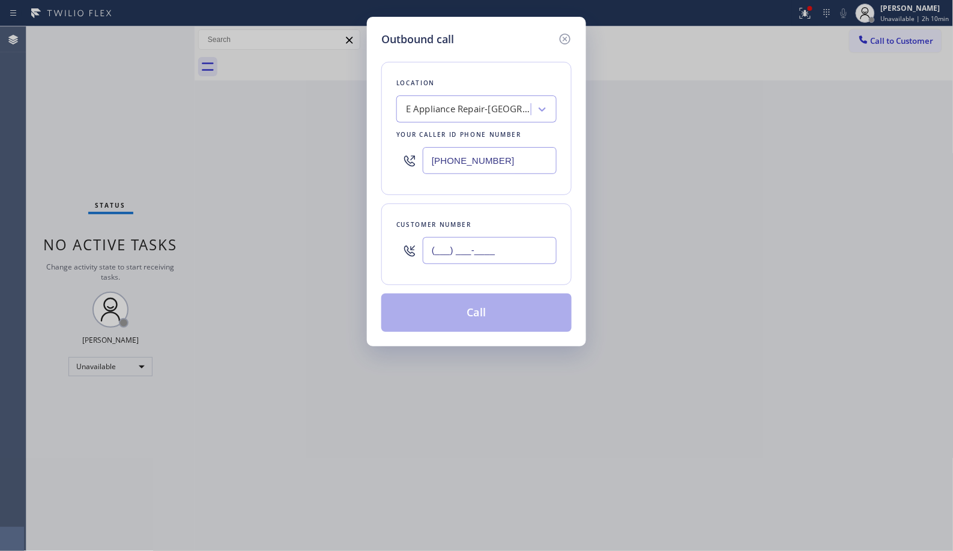
paste input "650) 670-5356"
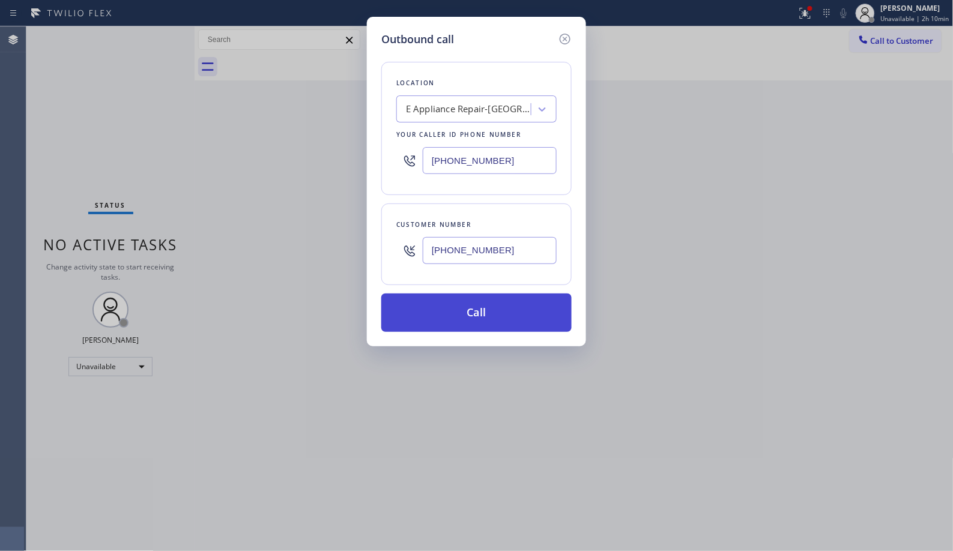
click at [491, 313] on button "Call" at bounding box center [476, 313] width 190 height 38
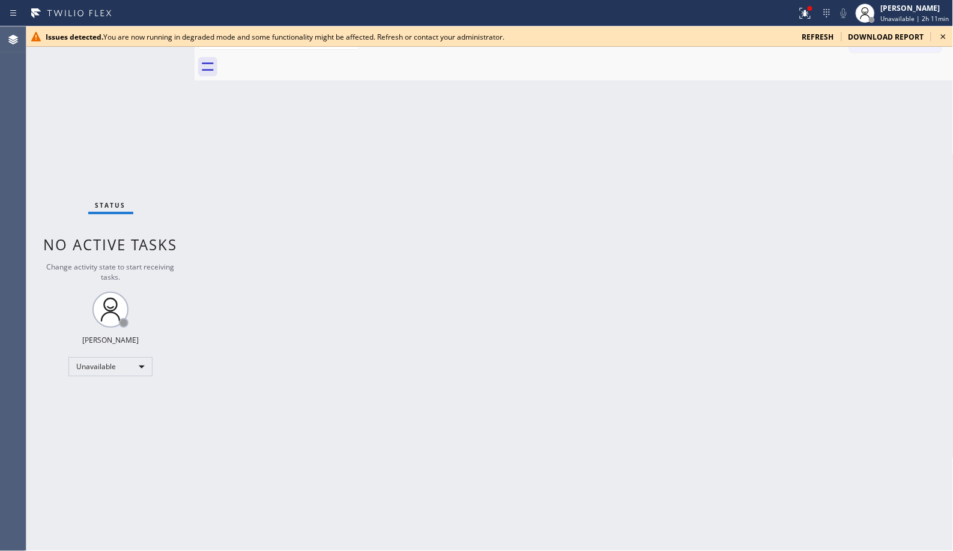
click at [464, 396] on div "Back to Dashboard Change Sender ID Customers Technicians Select a contact Outbo…" at bounding box center [574, 288] width 759 height 525
click at [941, 35] on icon at bounding box center [943, 36] width 14 height 14
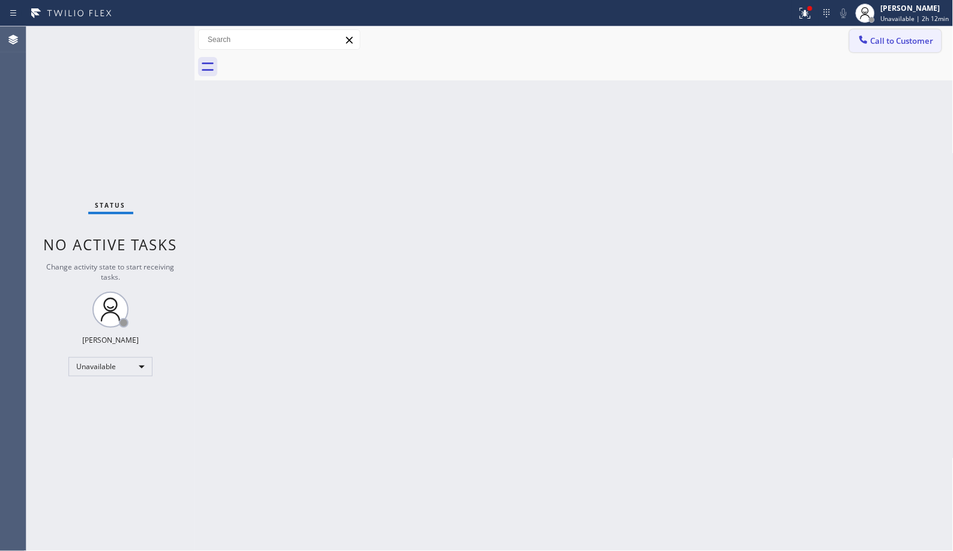
click at [903, 37] on span "Call to Customer" at bounding box center [902, 40] width 63 height 11
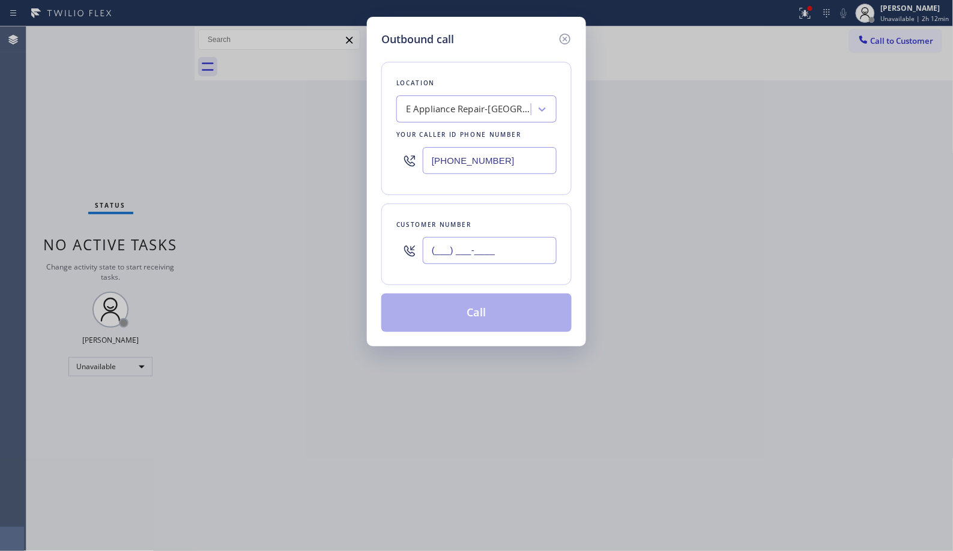
drag, startPoint x: 522, startPoint y: 247, endPoint x: 362, endPoint y: 190, distance: 170.2
click at [370, 231] on div "Outbound call Location E Appliance Repair-San Jose Your caller id phone number …" at bounding box center [476, 182] width 219 height 330
paste input "650) 670-5356"
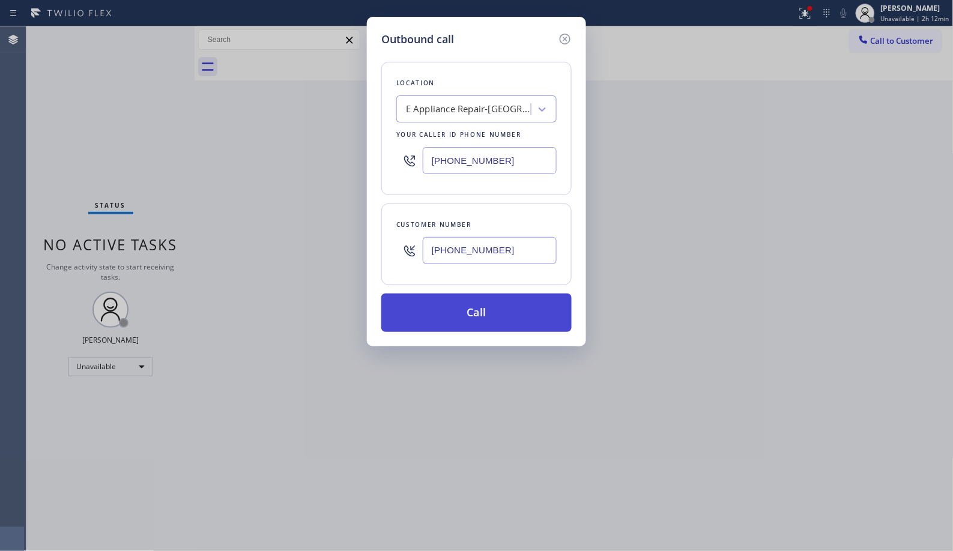
type input "(650) 670-5356"
click at [504, 310] on button "Call" at bounding box center [476, 313] width 190 height 38
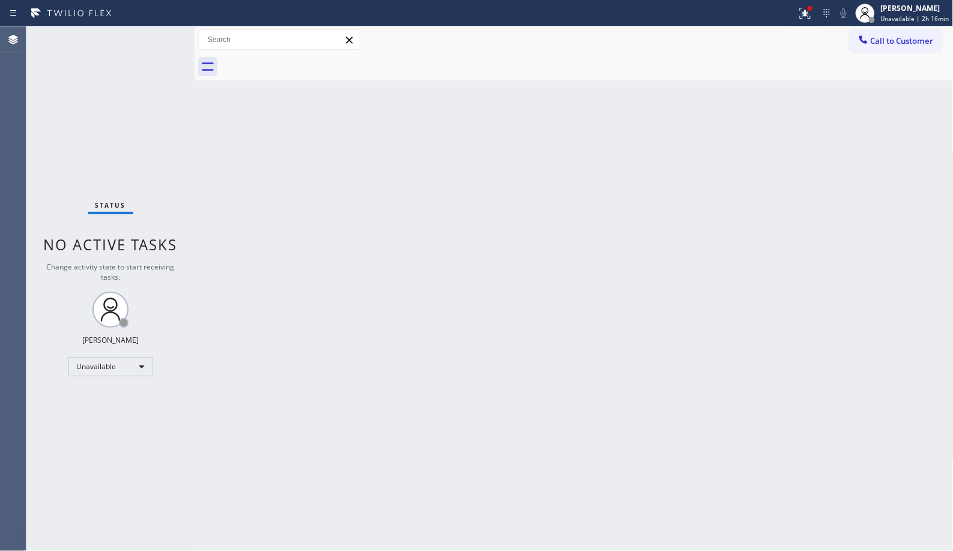
click at [411, 311] on div "Back to Dashboard Change Sender ID Customers Technicians Select a contact Outbo…" at bounding box center [574, 288] width 759 height 525
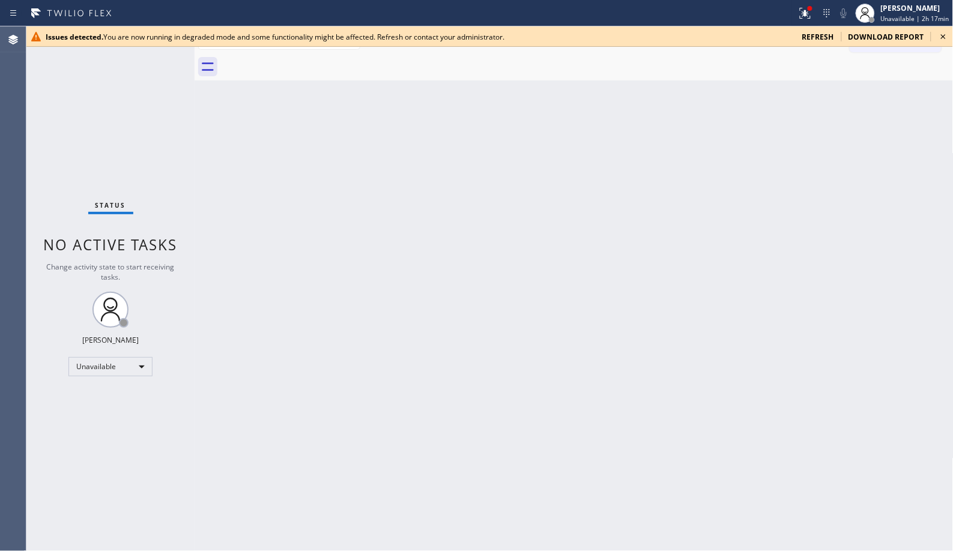
click at [620, 175] on div "Back to Dashboard Change Sender ID Customers Technicians Select a contact Outbo…" at bounding box center [574, 288] width 759 height 525
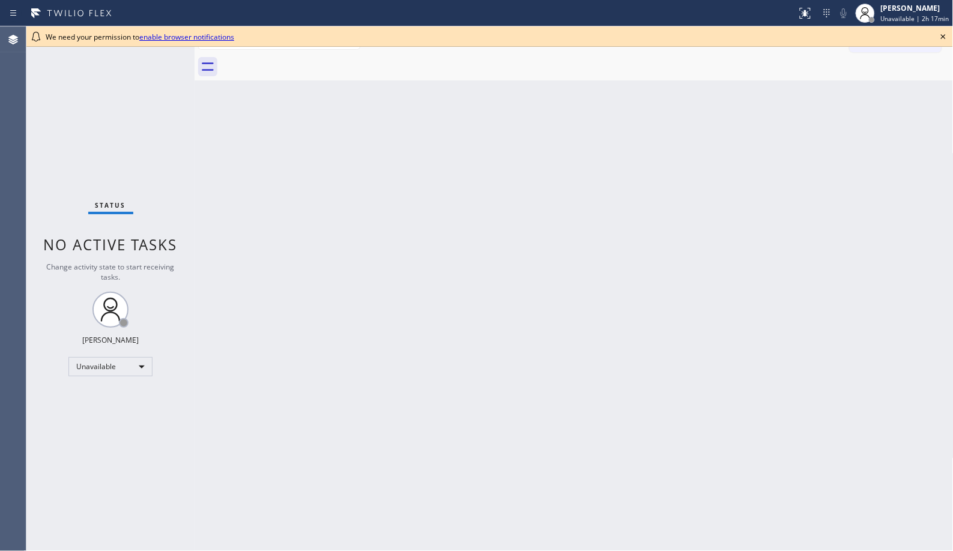
drag, startPoint x: 530, startPoint y: 338, endPoint x: 503, endPoint y: 309, distance: 39.5
click at [530, 338] on div "Back to Dashboard Change Sender ID Customers Technicians Select a contact Outbo…" at bounding box center [574, 288] width 759 height 525
click at [949, 38] on icon at bounding box center [943, 36] width 14 height 14
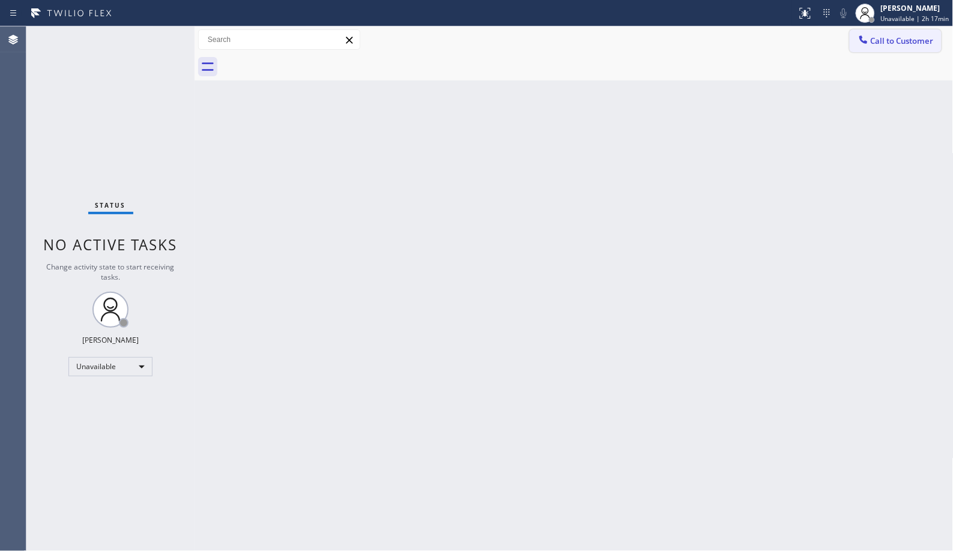
drag, startPoint x: 898, startPoint y: 40, endPoint x: 899, endPoint y: 28, distance: 11.4
click at [898, 39] on span "Call to Customer" at bounding box center [902, 40] width 63 height 11
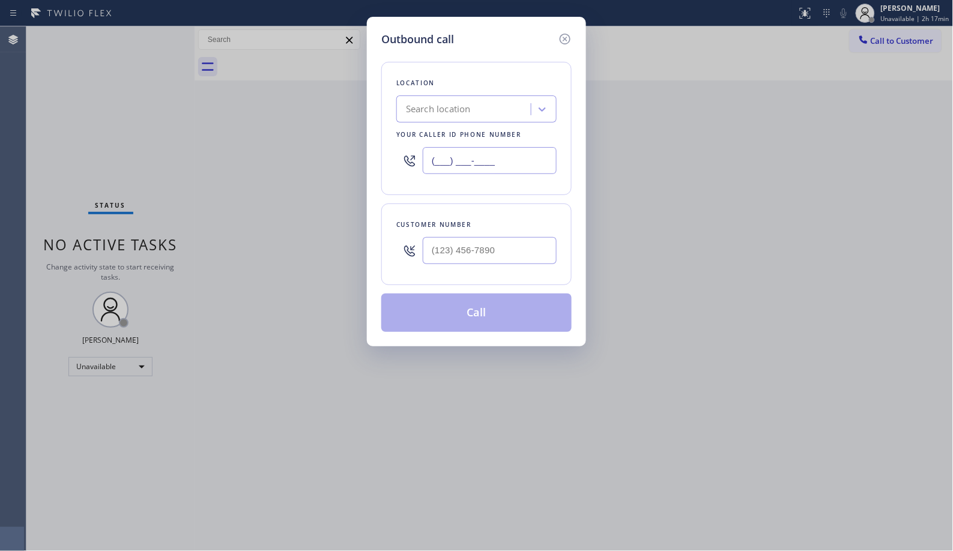
drag, startPoint x: 491, startPoint y: 159, endPoint x: 339, endPoint y: 1, distance: 220.0
click at [318, 109] on div "Outbound call Location Search location Your caller id phone number (___) ___-__…" at bounding box center [476, 275] width 953 height 551
paste input "408) 663-5038"
type input "(408) 663-5038"
click at [472, 245] on input "(___) ___-____" at bounding box center [490, 250] width 134 height 27
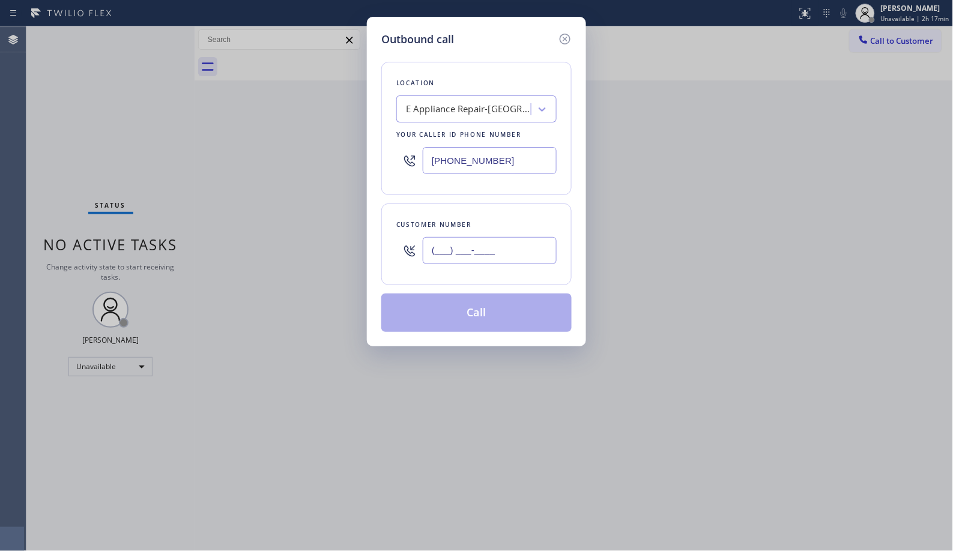
paste input "650) 670-5356"
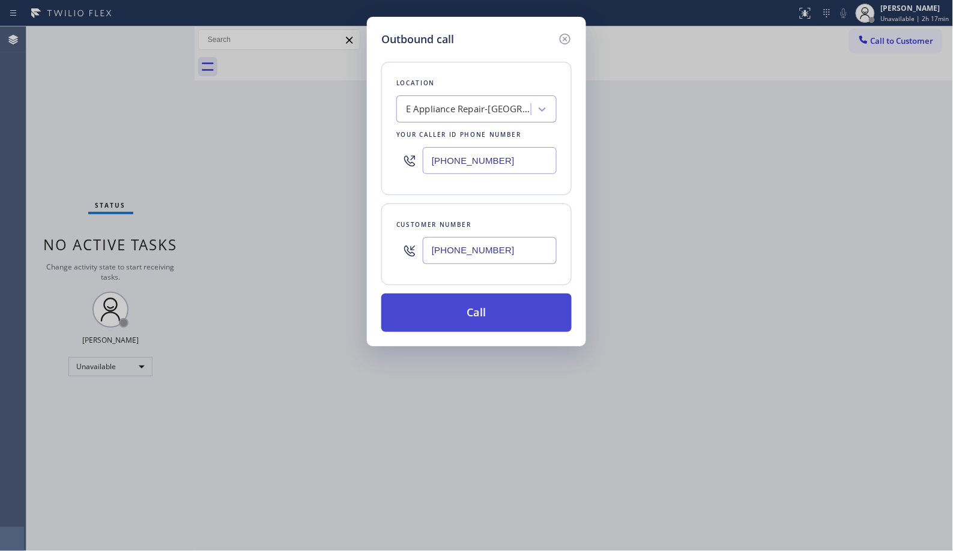
type input "(650) 670-5356"
drag, startPoint x: 499, startPoint y: 321, endPoint x: 513, endPoint y: 283, distance: 40.5
click at [499, 321] on button "Call" at bounding box center [476, 313] width 190 height 38
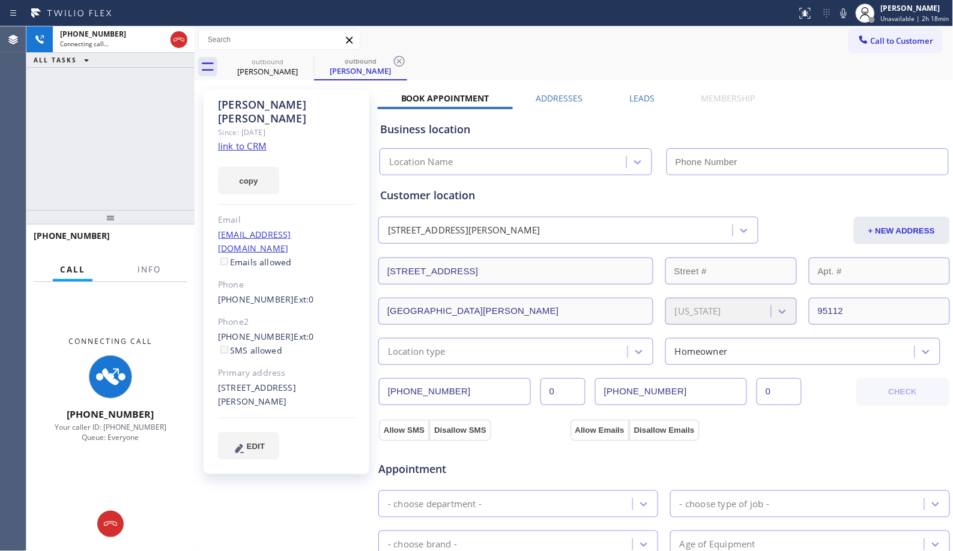
click at [147, 279] on div at bounding box center [149, 280] width 38 height 2
click at [395, 66] on icon at bounding box center [399, 61] width 14 height 14
type input "(408) 663-5038"
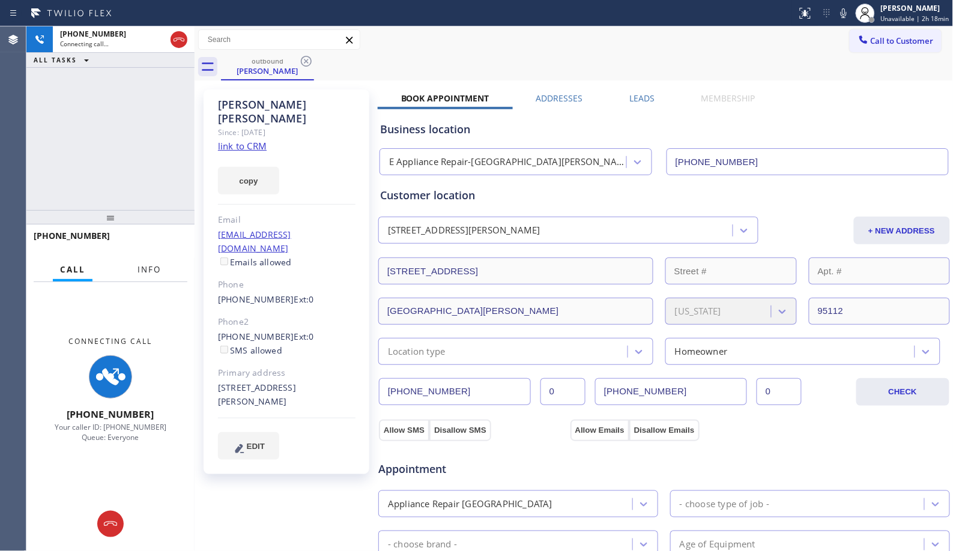
click at [152, 271] on span "Info" at bounding box center [149, 269] width 23 height 11
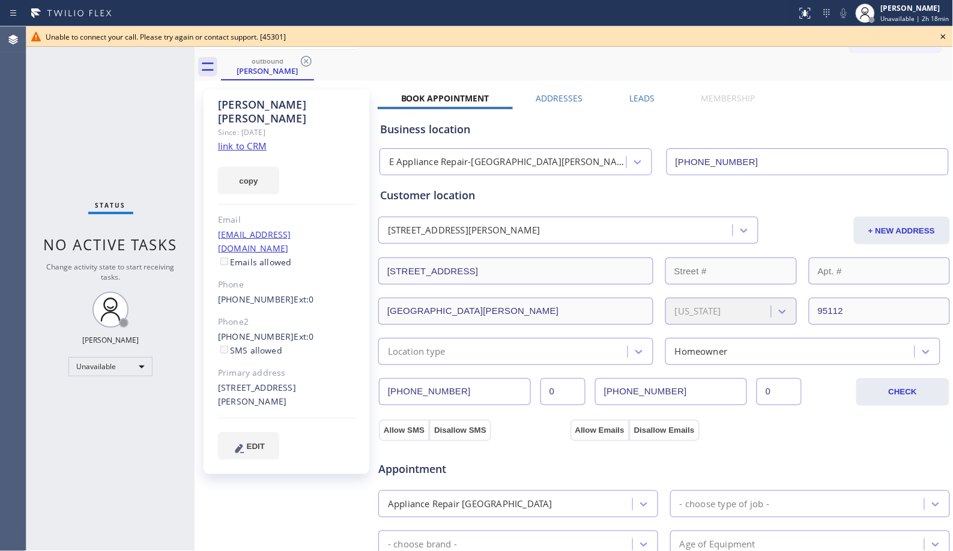
click at [509, 68] on div "outbound Anthony Torres" at bounding box center [587, 66] width 733 height 27
click at [307, 58] on icon at bounding box center [306, 61] width 14 height 14
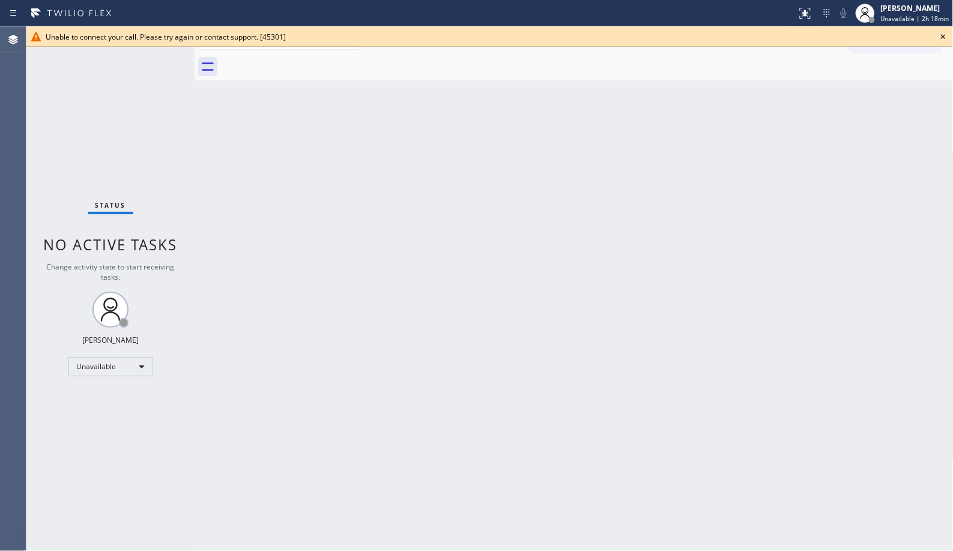
click at [945, 38] on icon at bounding box center [943, 36] width 5 height 5
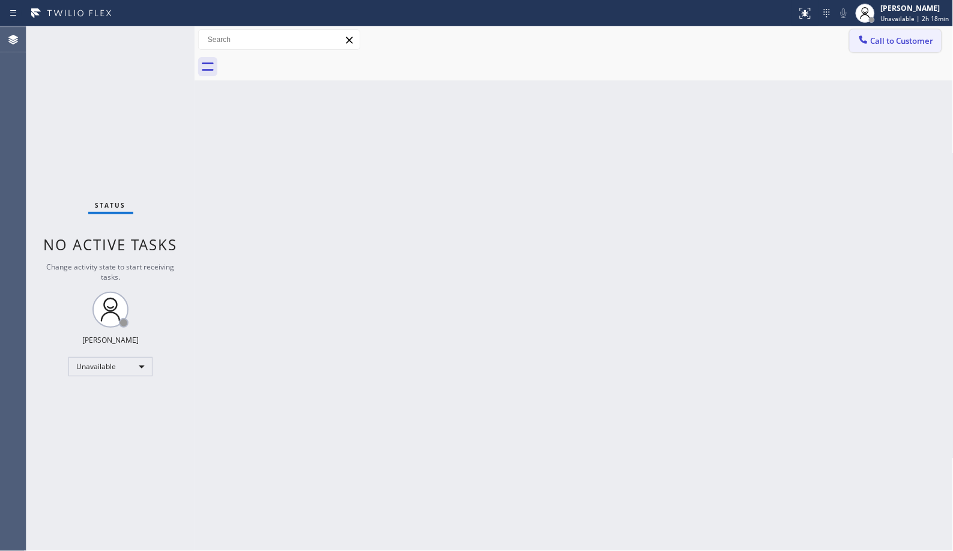
click at [912, 43] on span "Call to Customer" at bounding box center [902, 40] width 63 height 11
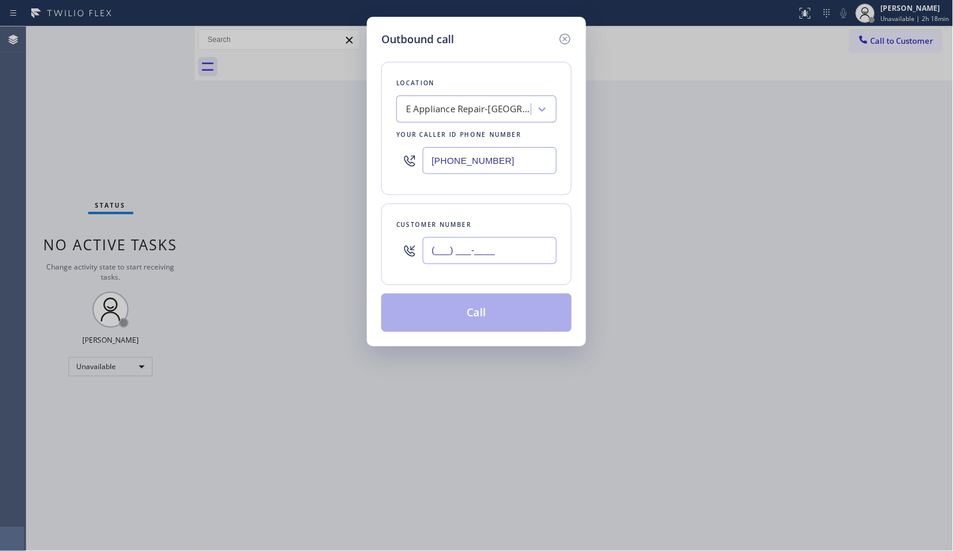
drag, startPoint x: 518, startPoint y: 254, endPoint x: 329, endPoint y: 188, distance: 200.4
click at [337, 256] on div "Outbound call Location E Appliance Repair-San Jose Your caller id phone number …" at bounding box center [476, 275] width 953 height 551
paste input "650) 670-5356"
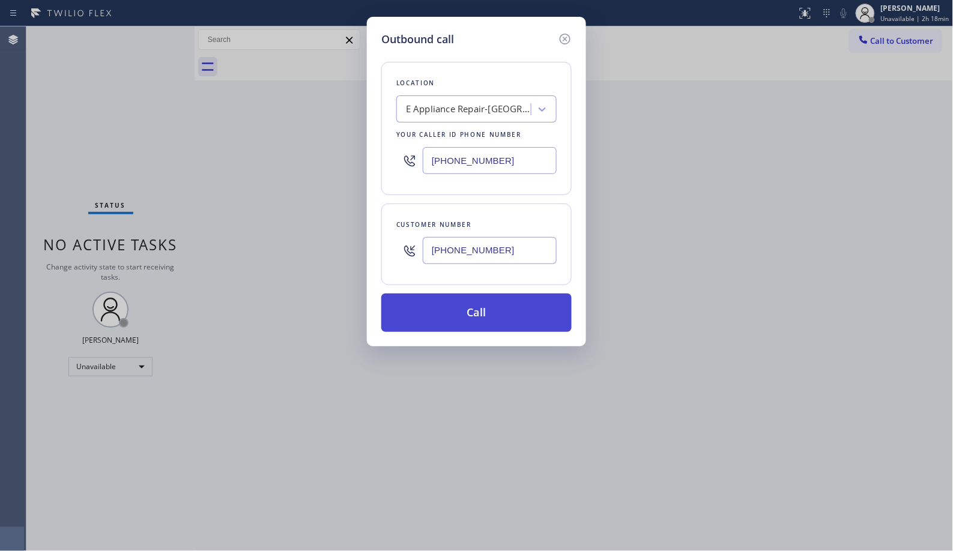
type input "(650) 670-5356"
click at [496, 307] on button "Call" at bounding box center [476, 313] width 190 height 38
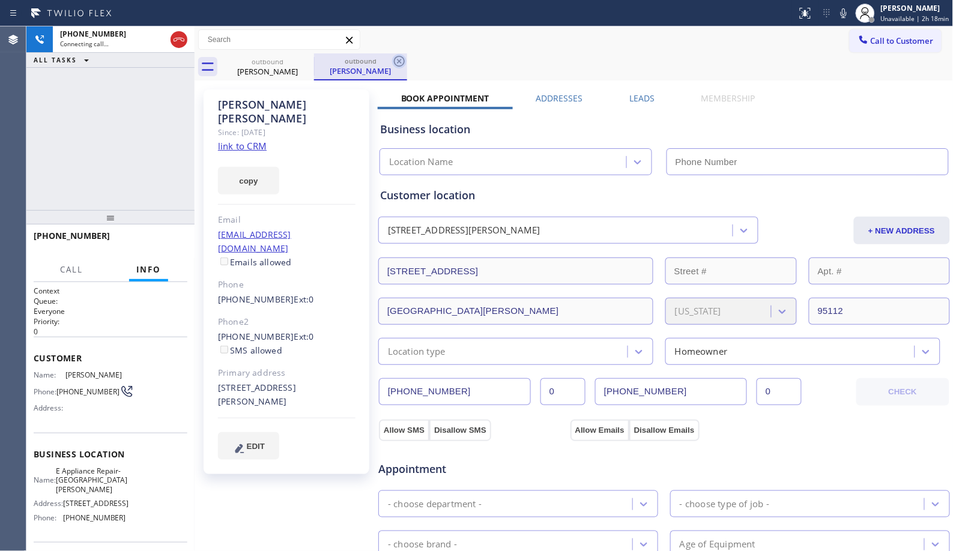
click at [398, 59] on icon at bounding box center [399, 61] width 14 height 14
type input "(408) 663-5038"
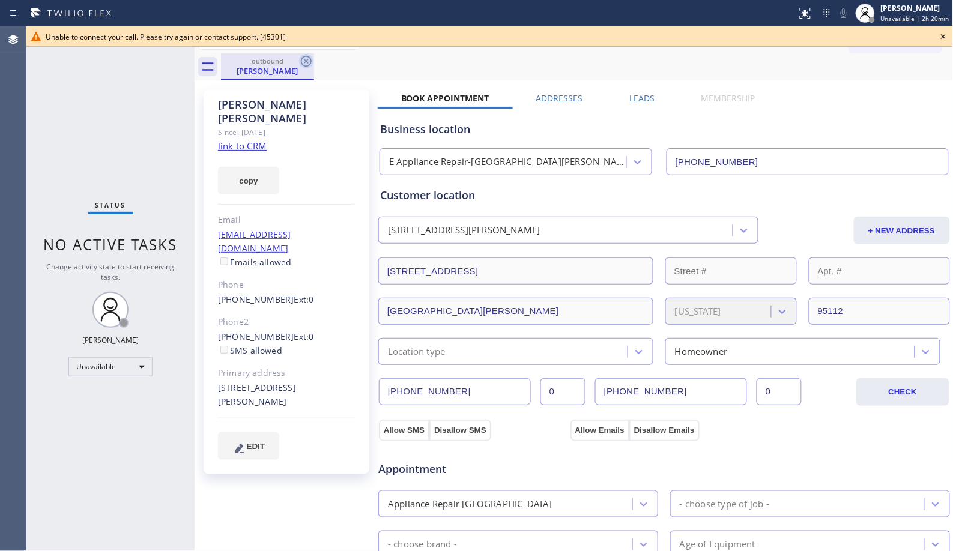
click at [305, 68] on div at bounding box center [306, 61] width 14 height 14
